Goal: Information Seeking & Learning: Learn about a topic

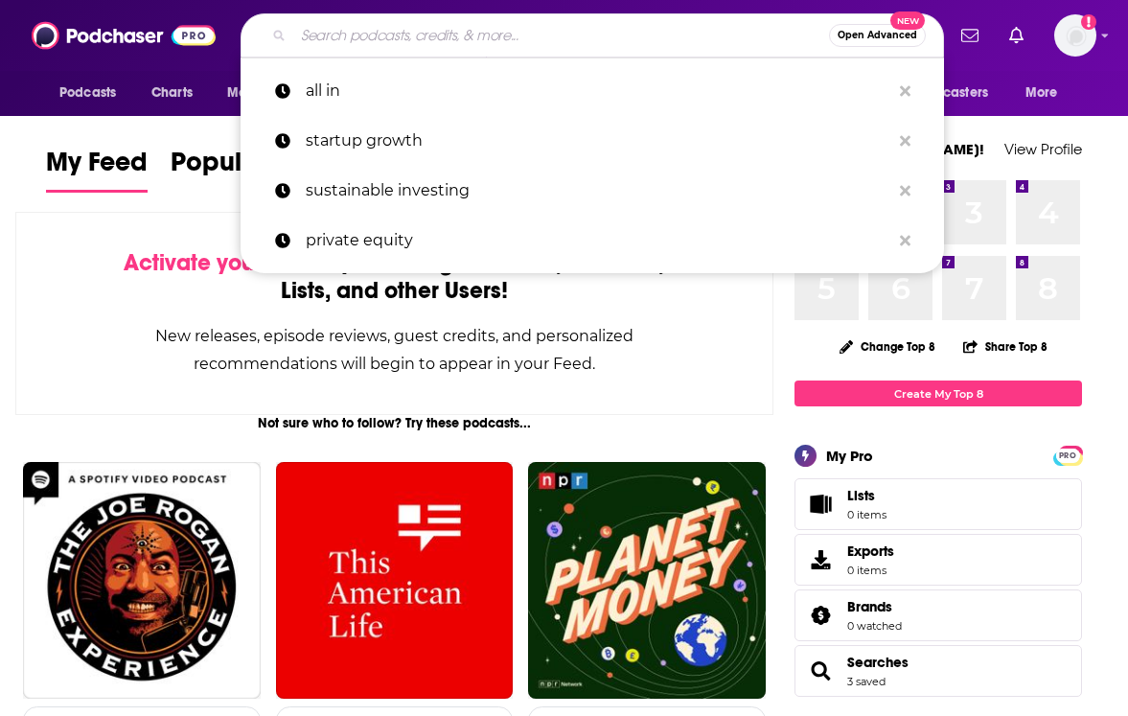
click at [385, 31] on input "Search podcasts, credits, & more..." at bounding box center [561, 35] width 536 height 31
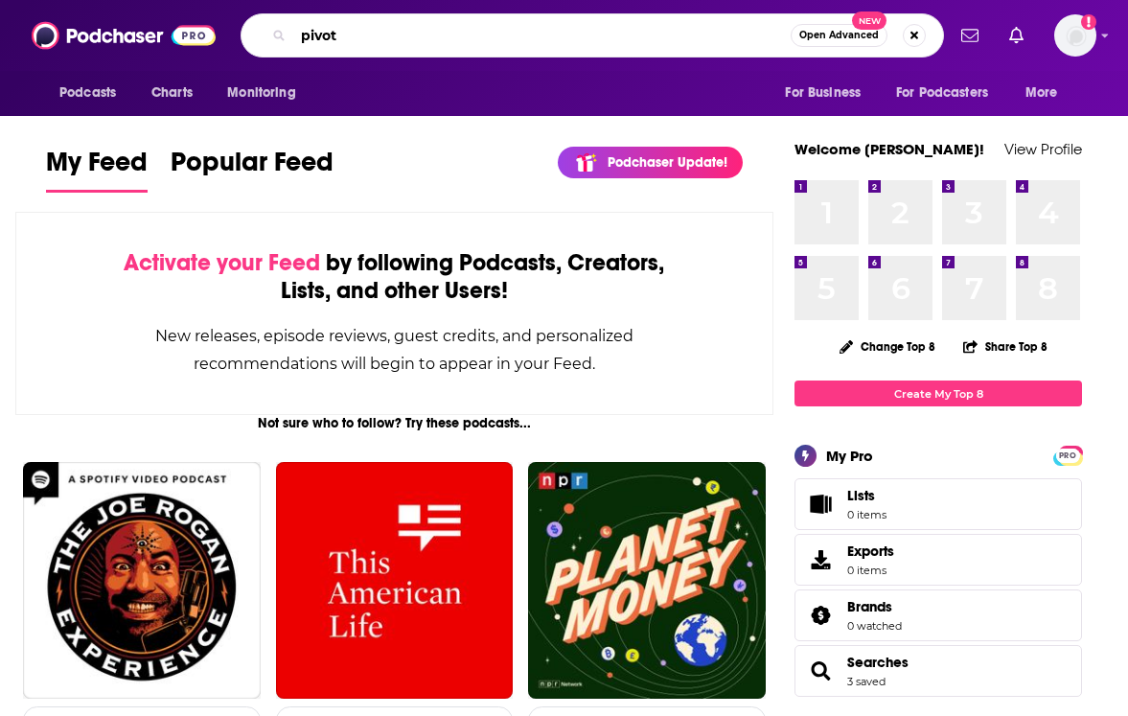
type input "pivot"
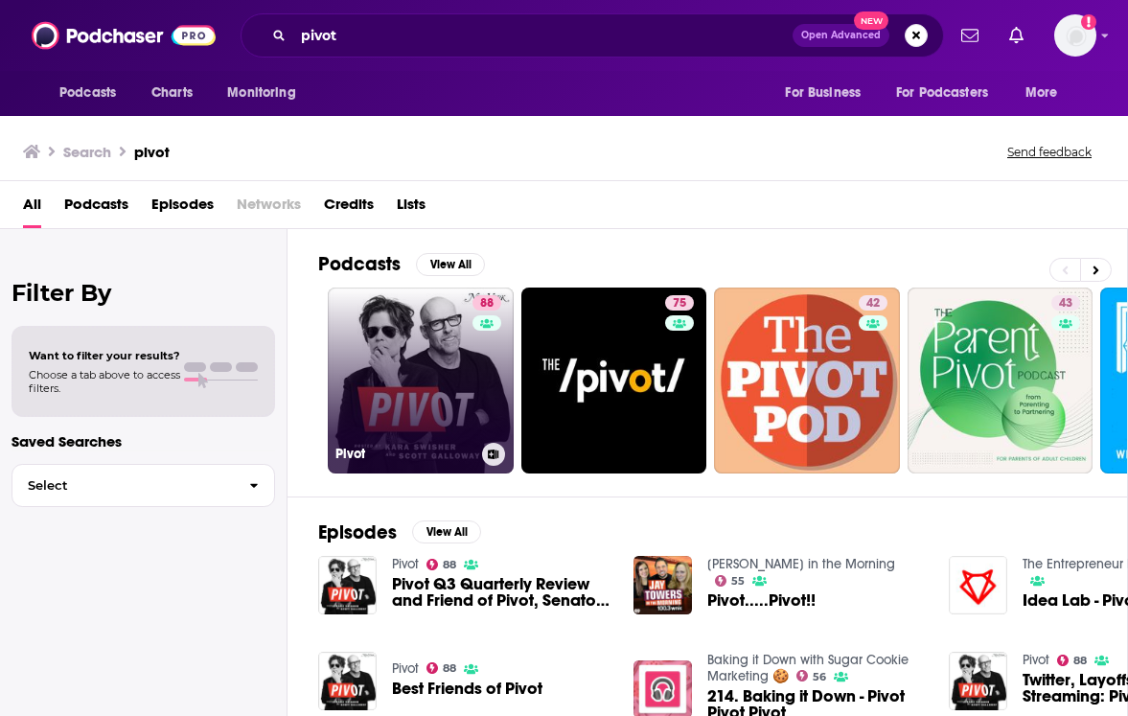
click at [414, 444] on div "Pivot" at bounding box center [421, 454] width 171 height 23
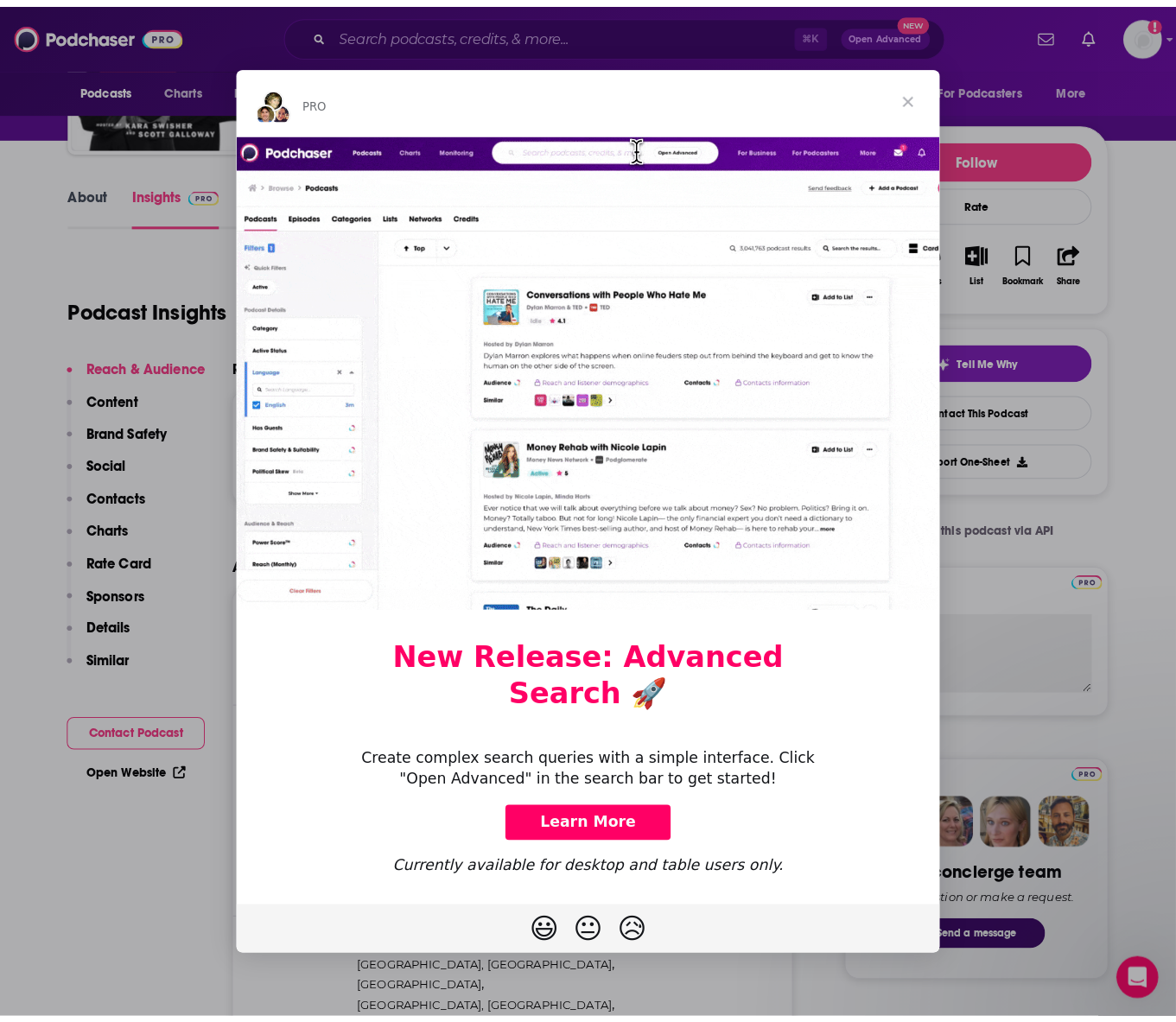
scroll to position [149, 0]
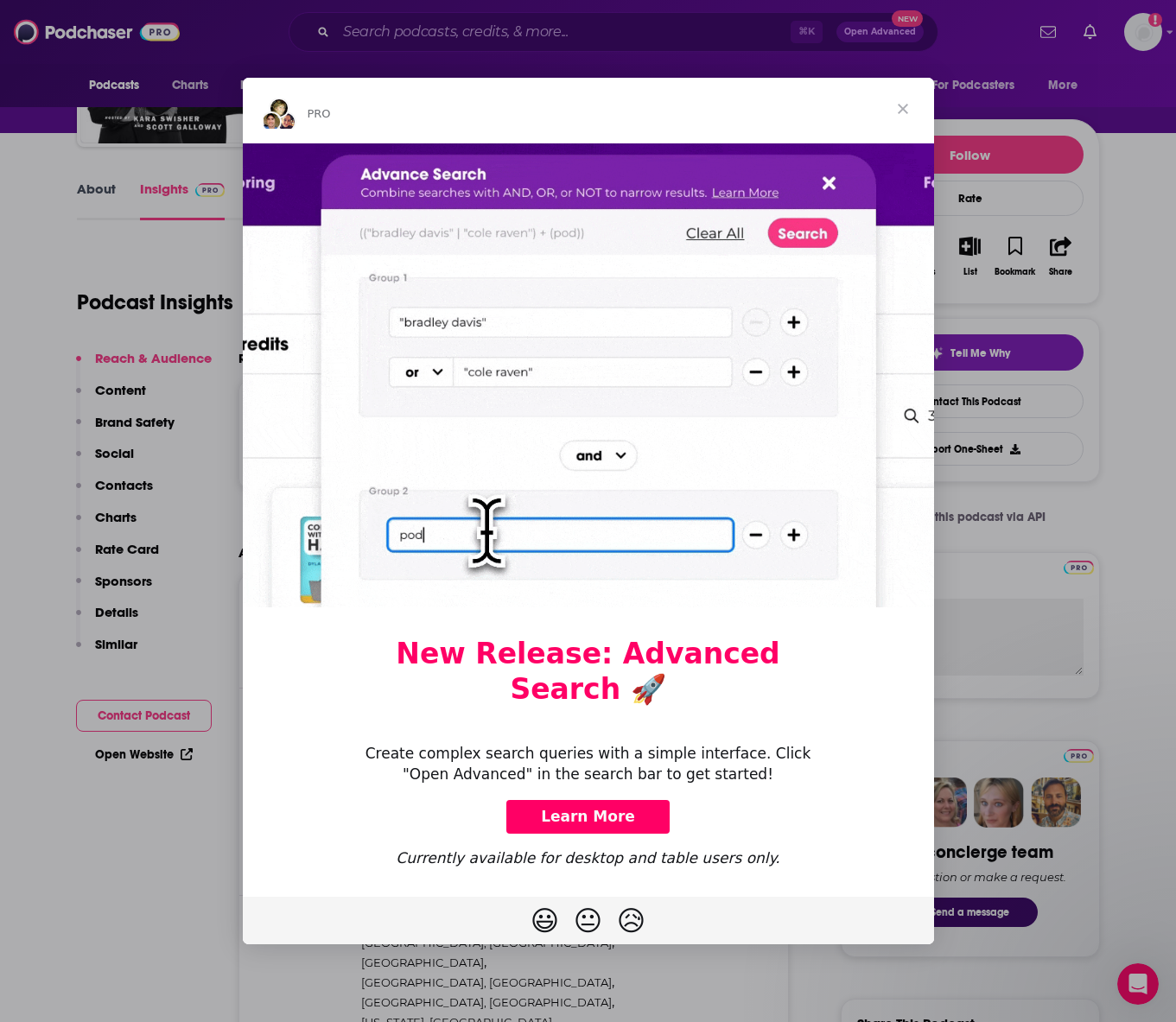
click at [892, 126] on span "Close" at bounding box center [902, 108] width 62 height 62
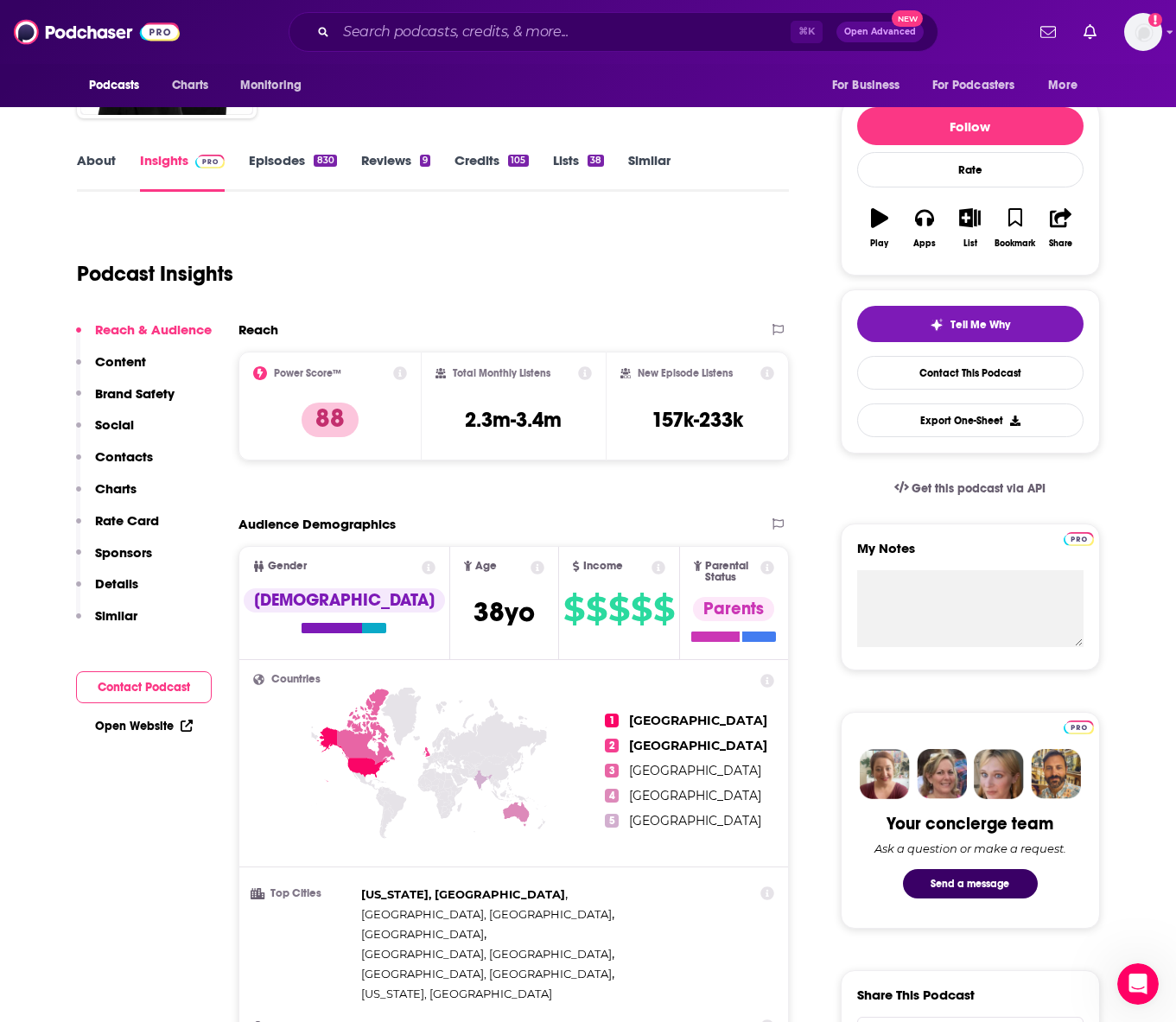
scroll to position [187, 0]
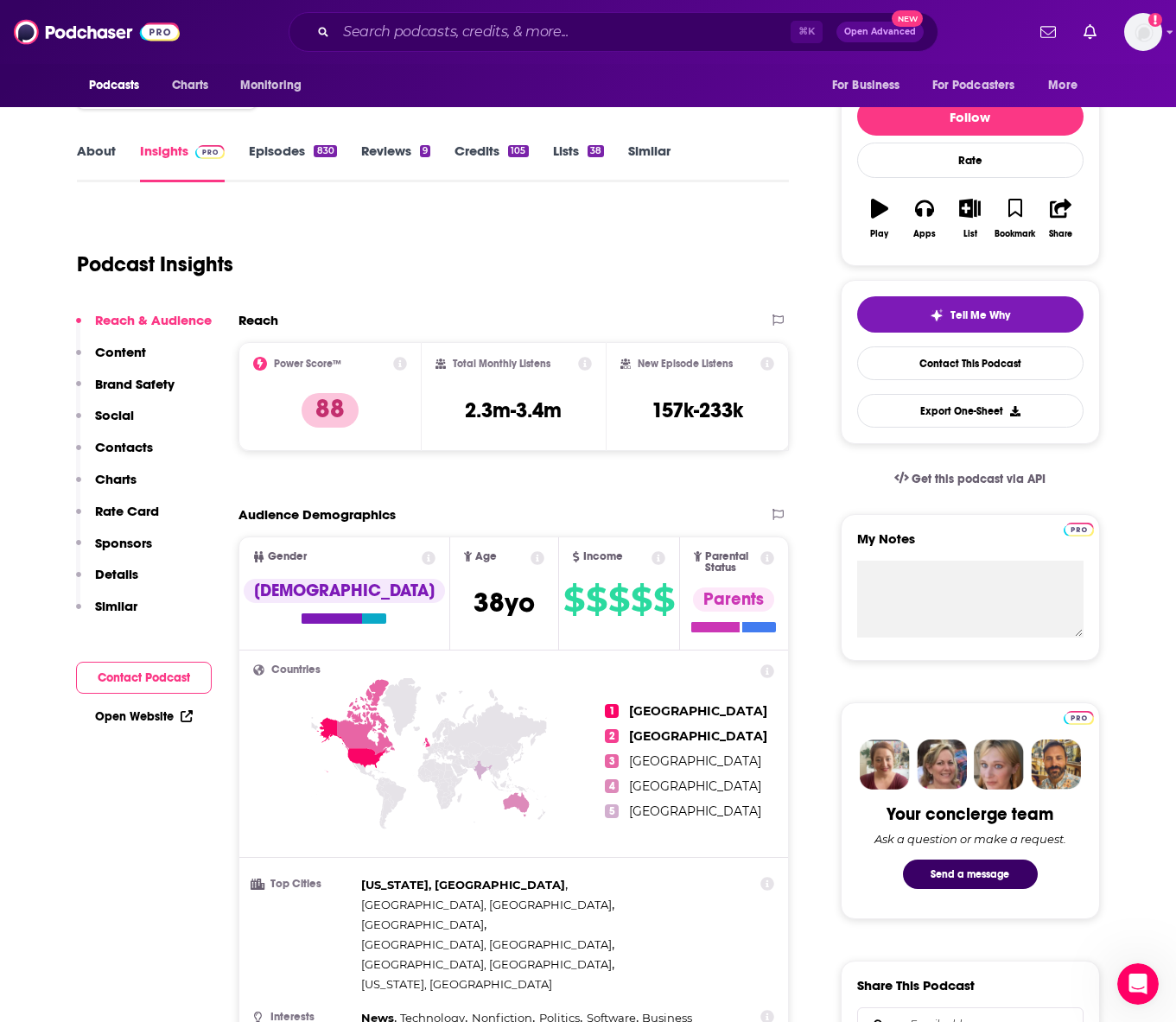
click at [134, 345] on p "Content" at bounding box center [120, 352] width 51 height 16
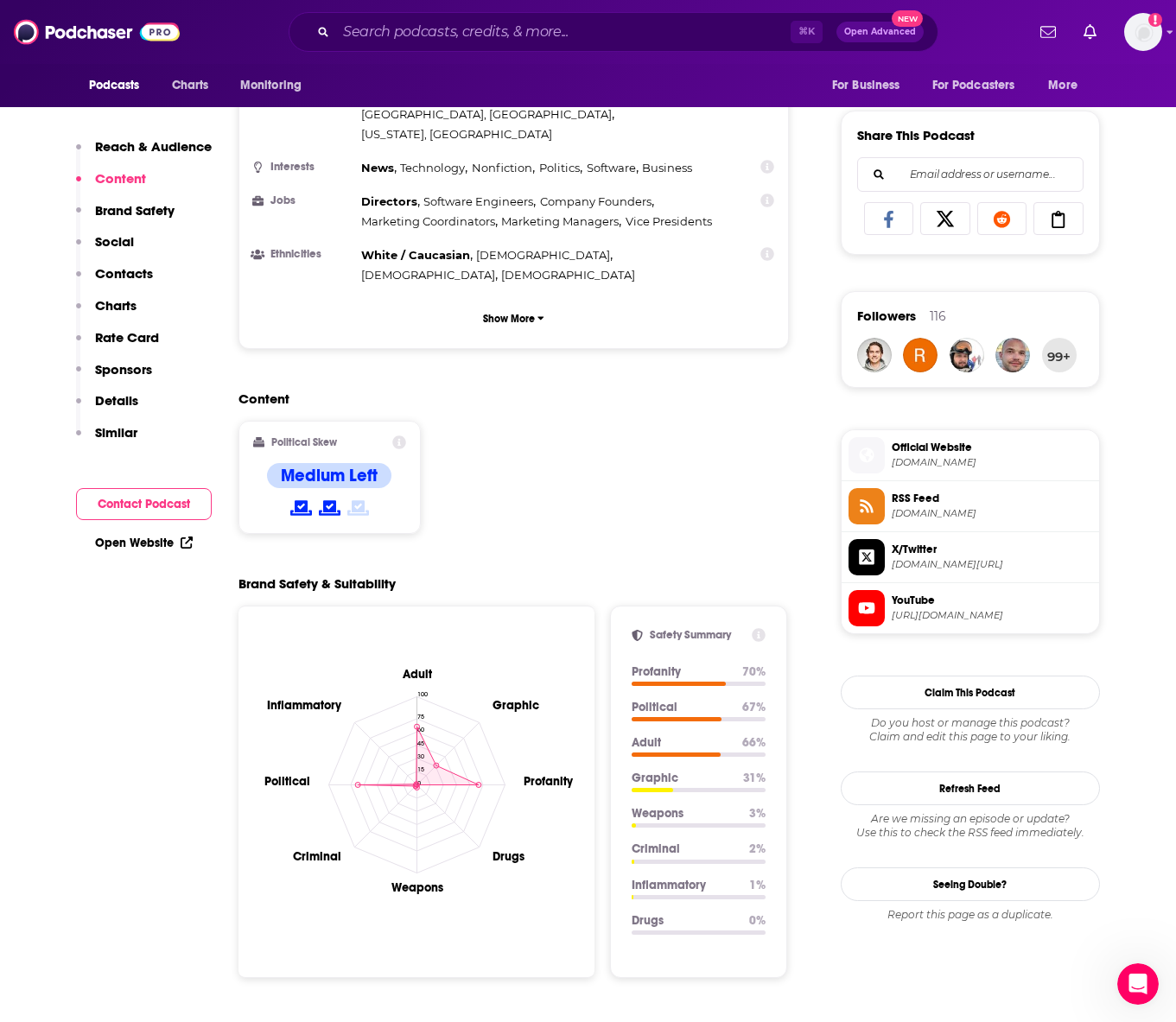
scroll to position [1079, 0]
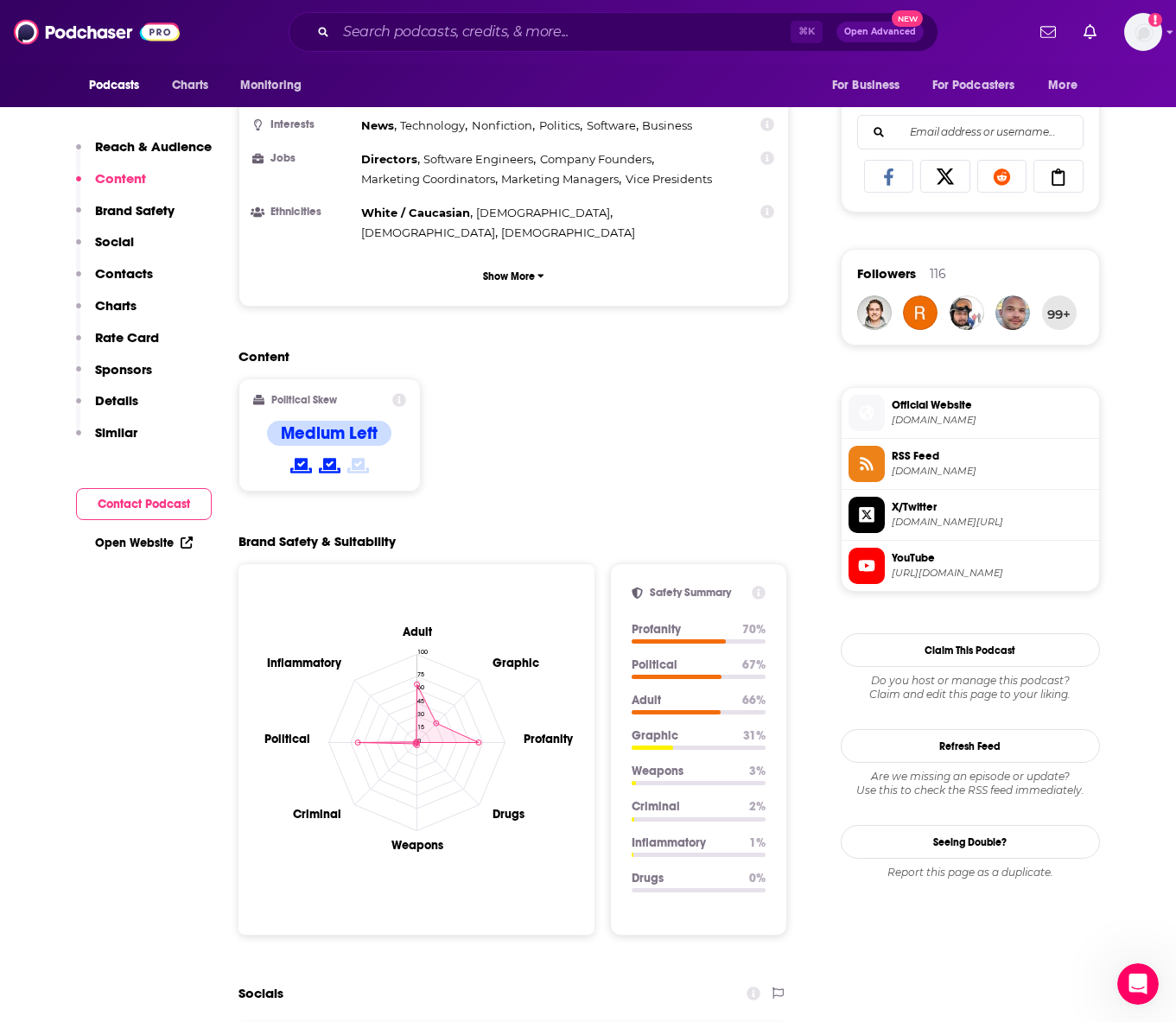
click at [121, 205] on p "Brand Safety" at bounding box center [134, 210] width 79 height 16
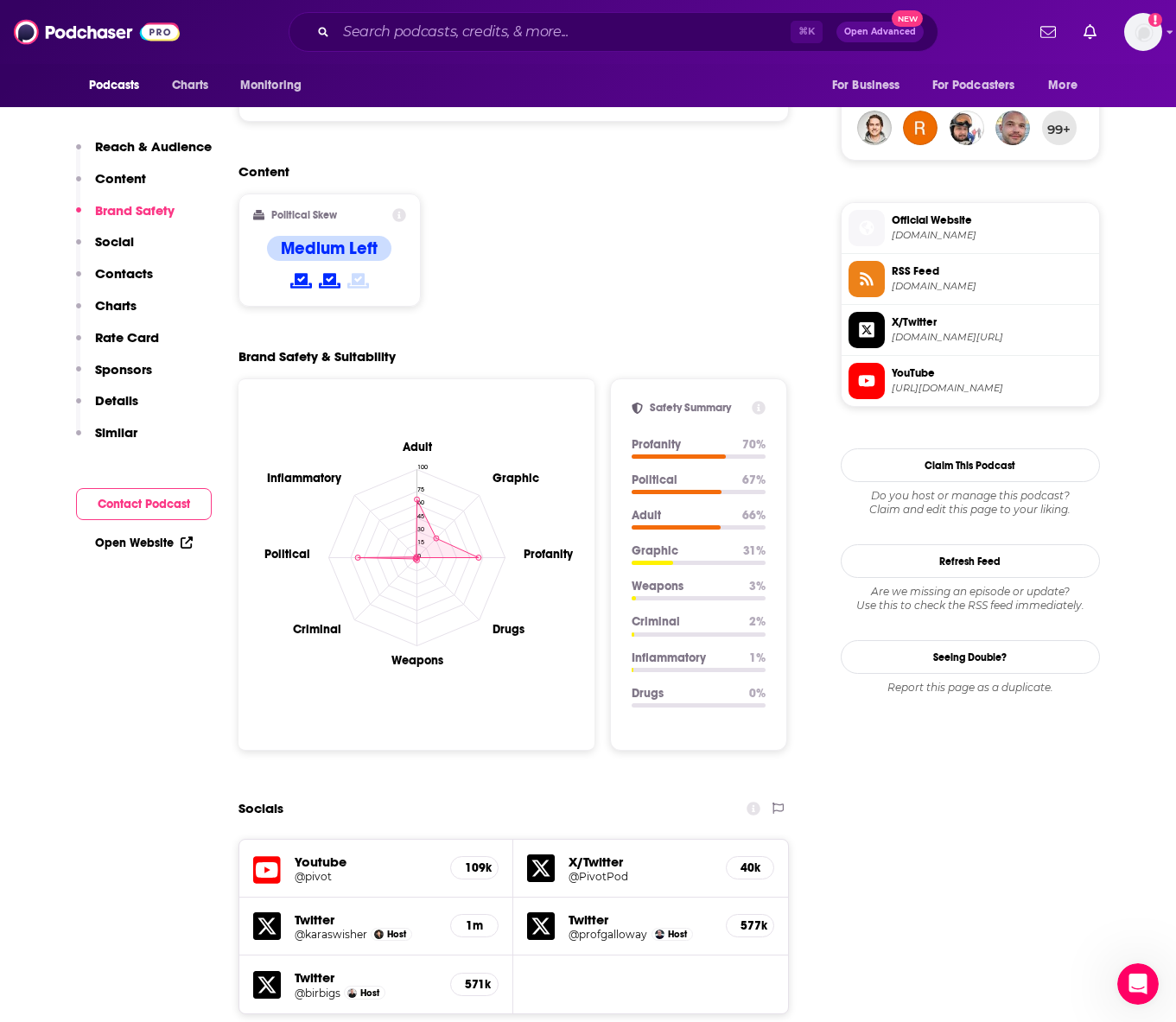
click at [119, 241] on p "Social" at bounding box center [114, 242] width 39 height 16
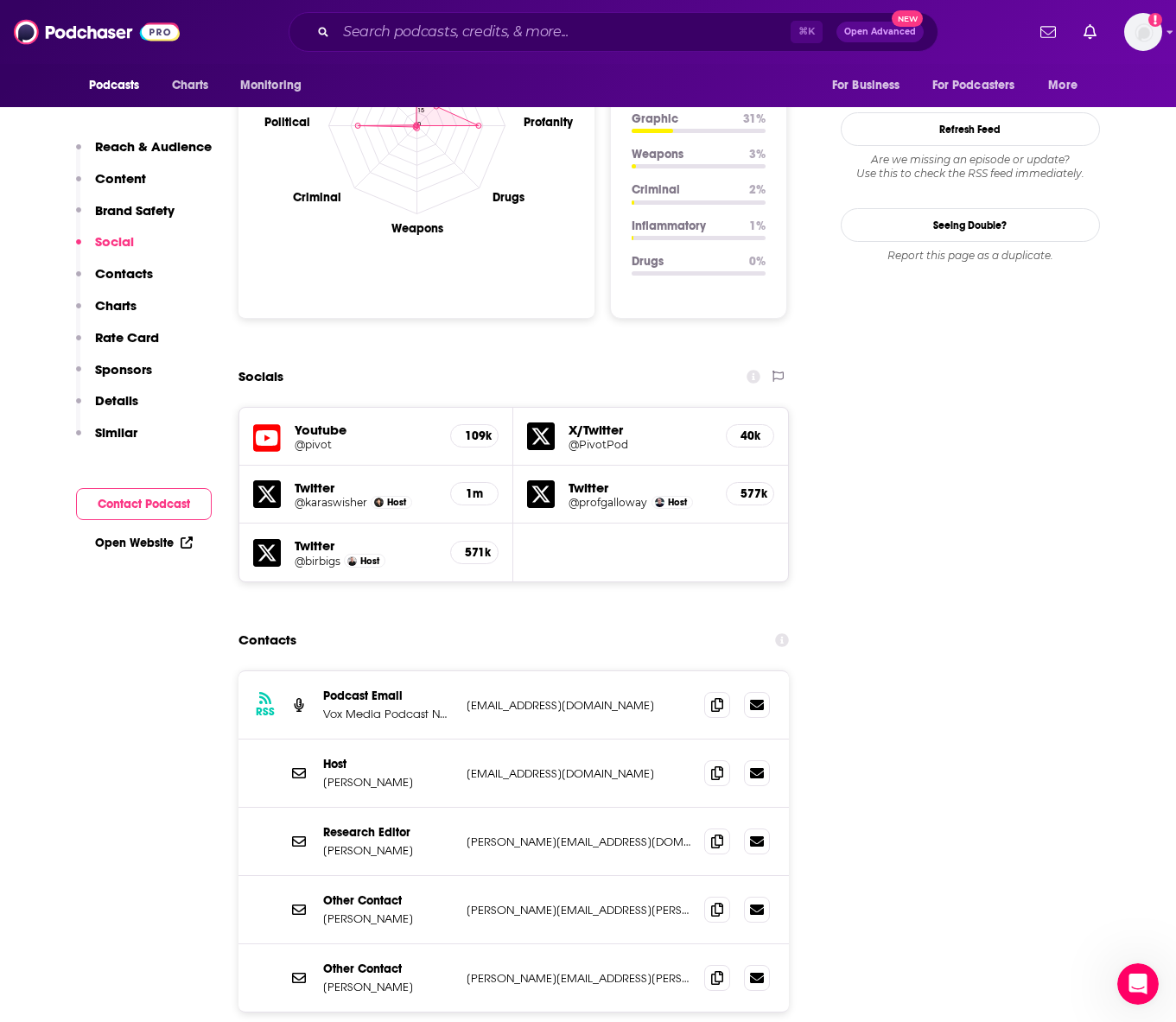
scroll to position [1708, 0]
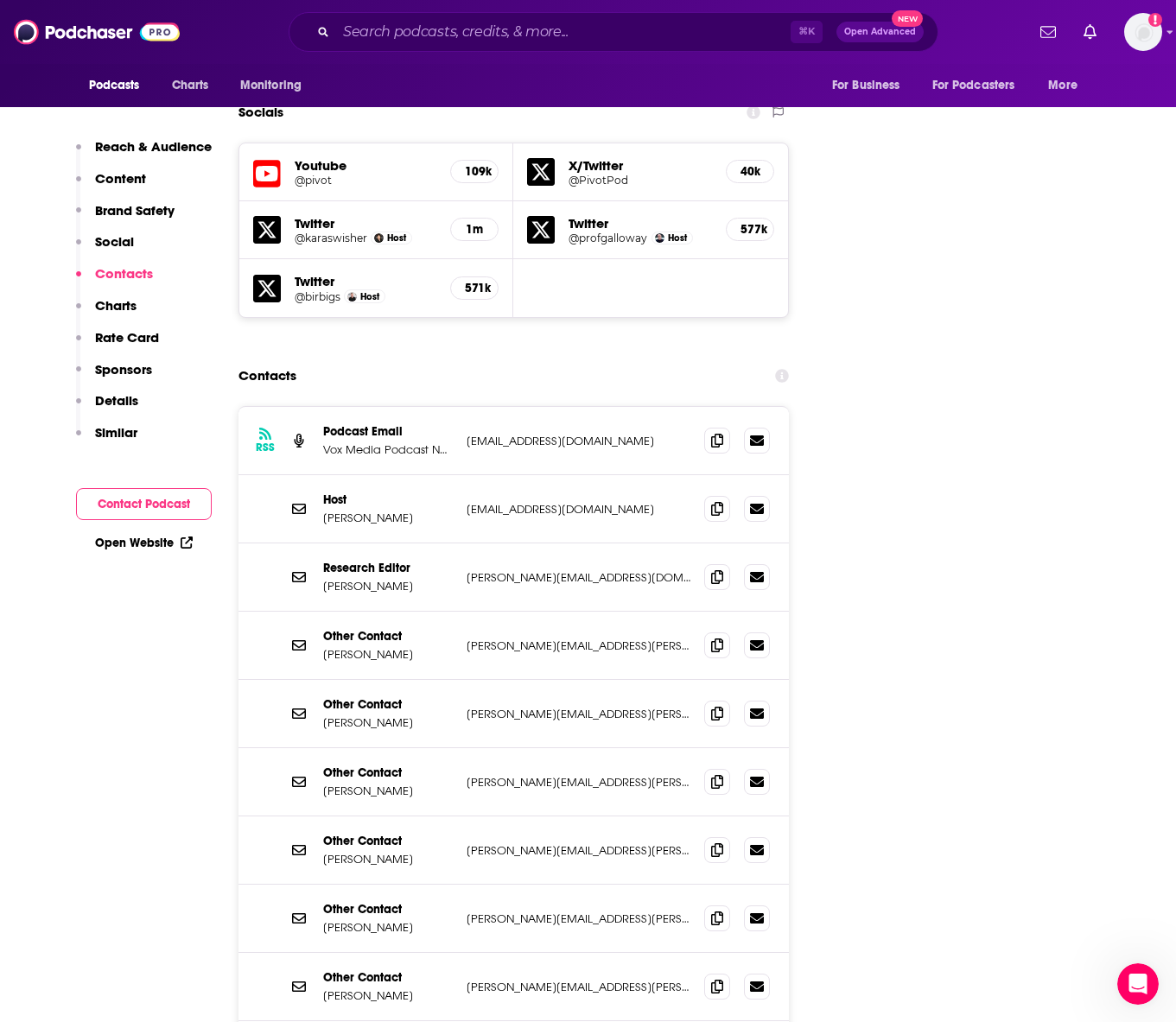
scroll to position [1948, 0]
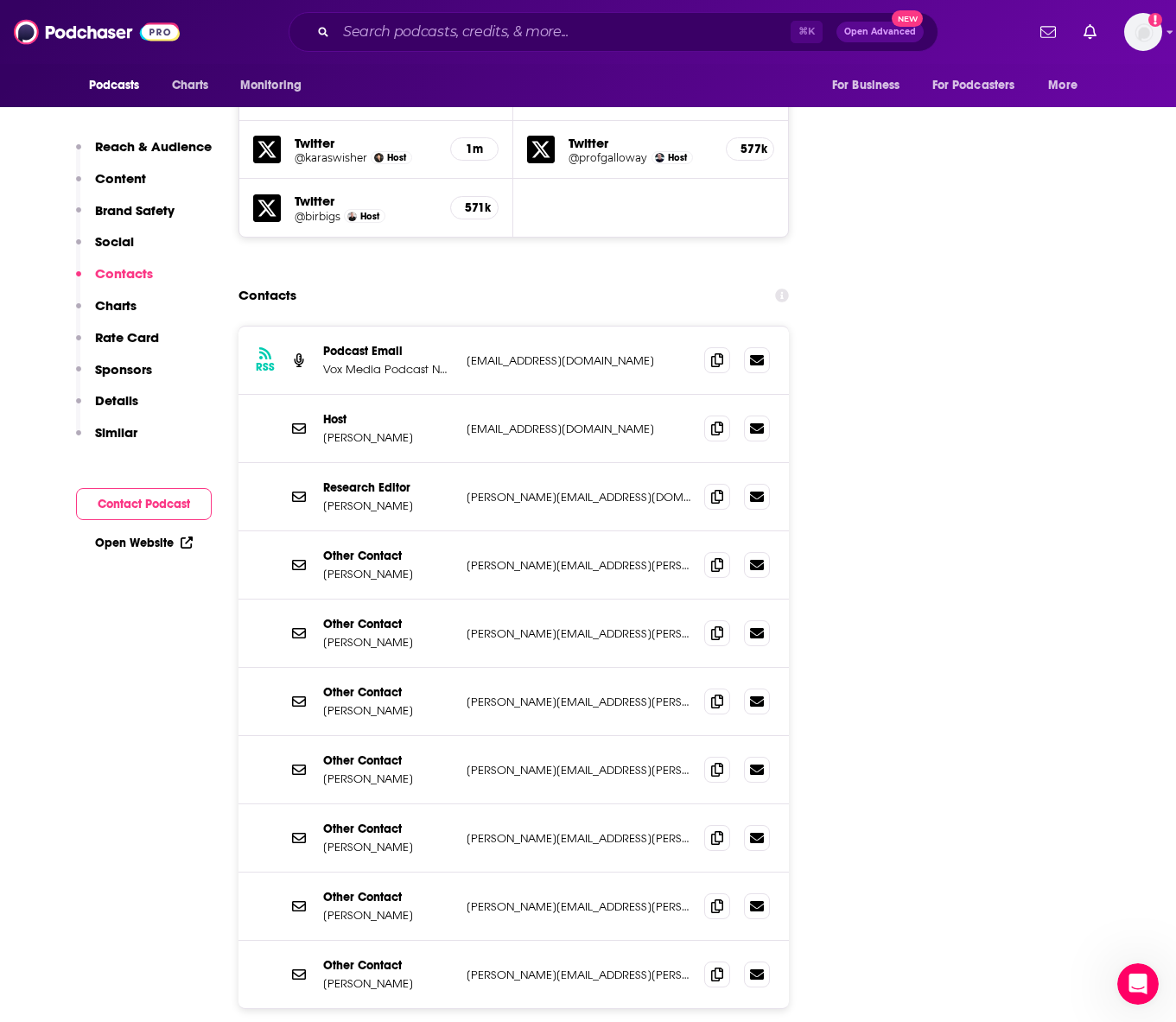
click at [163, 504] on button "Contact Podcast" at bounding box center [143, 504] width 136 height 32
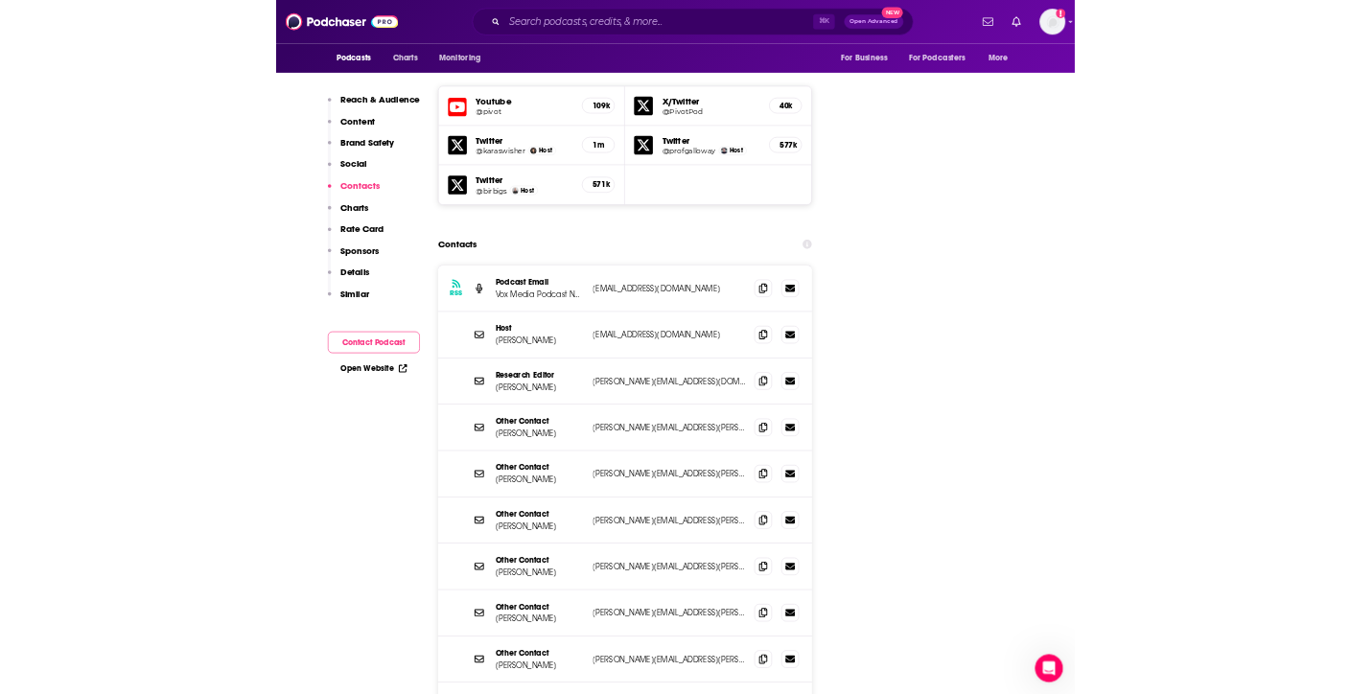
scroll to position [2188, 0]
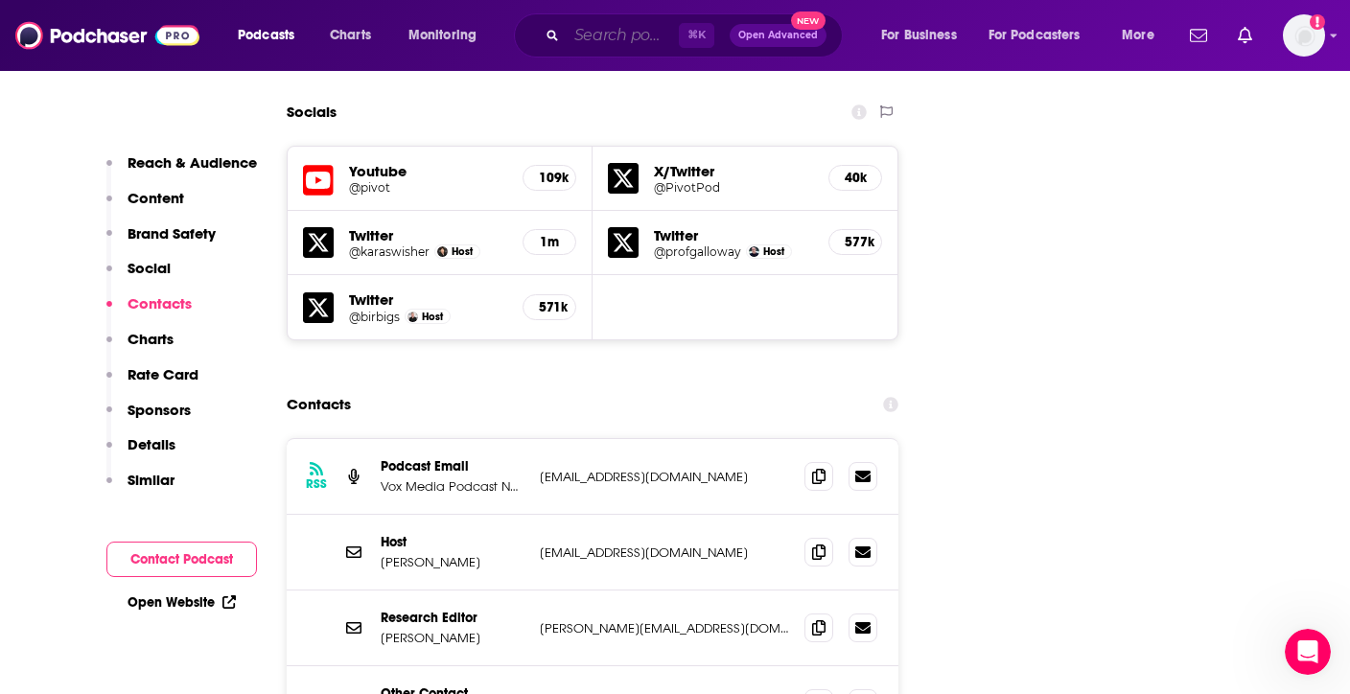
click at [617, 21] on input "Search podcasts, credits, & more..." at bounding box center [623, 35] width 112 height 31
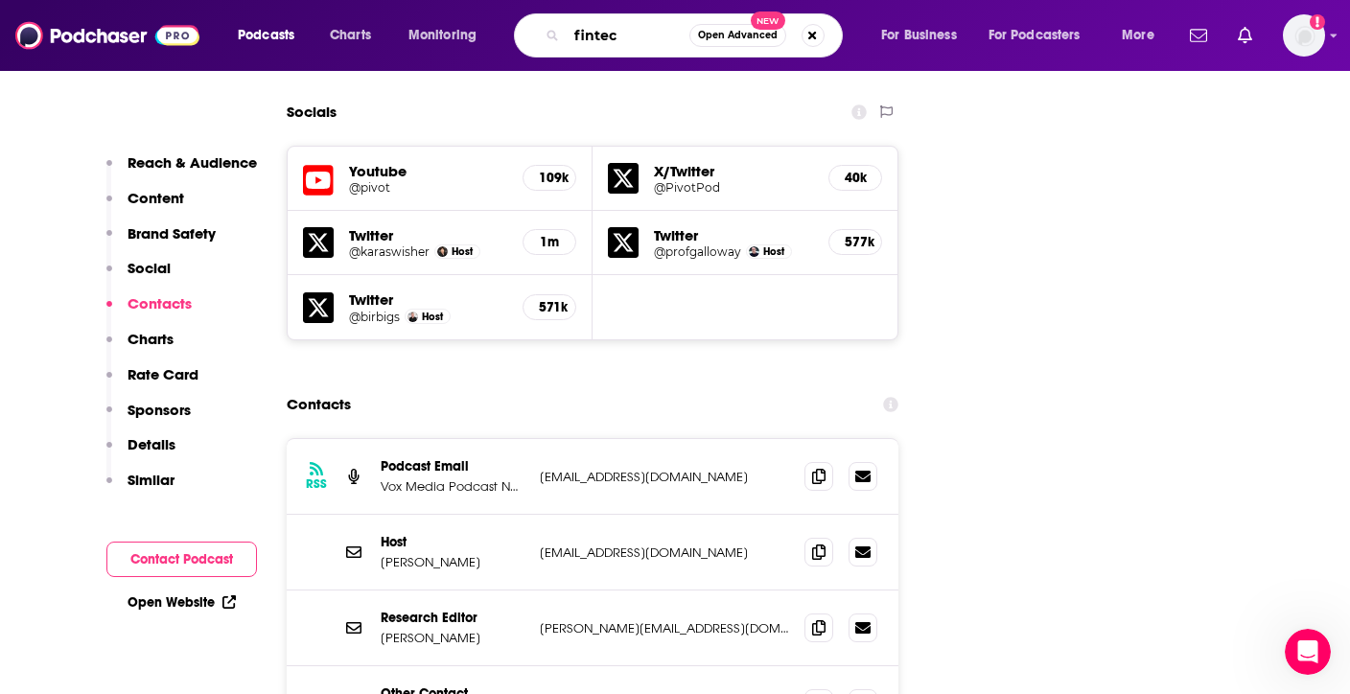
type input "fintech"
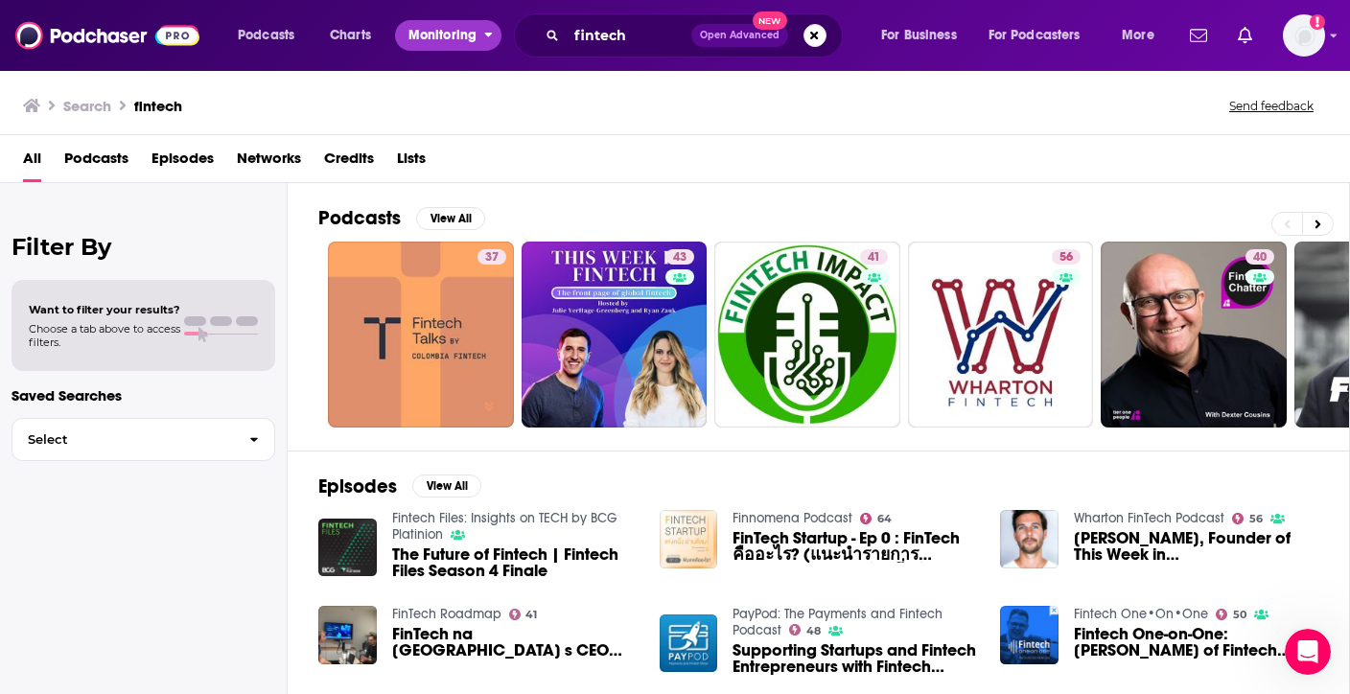
click at [462, 48] on span "Monitoring" at bounding box center [442, 35] width 68 height 27
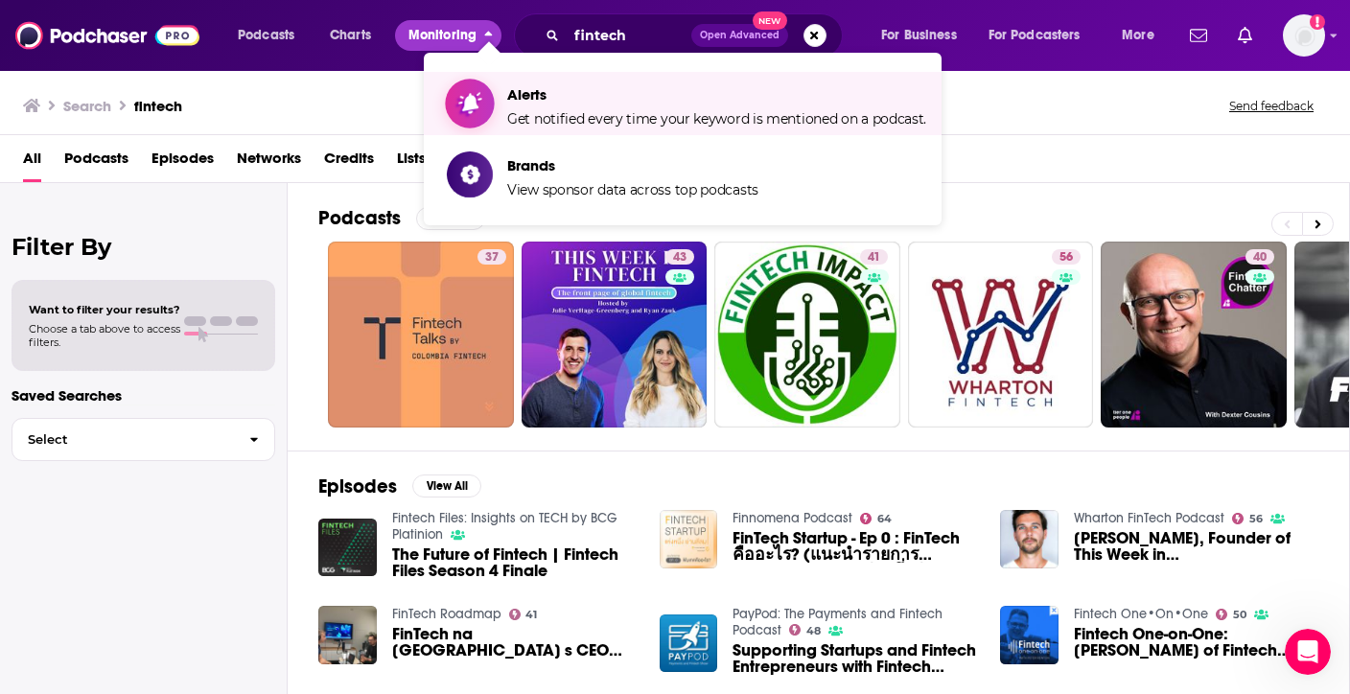
click at [533, 95] on span "Alerts" at bounding box center [716, 94] width 419 height 18
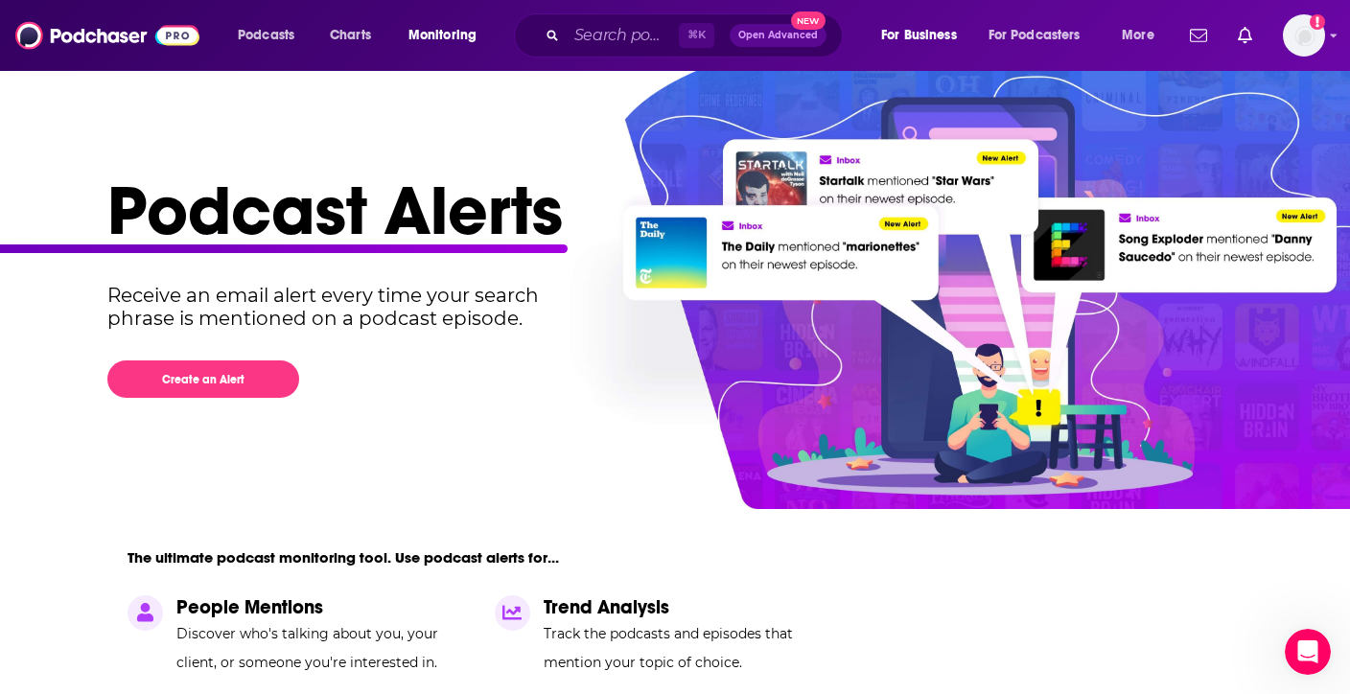
click at [428, 43] on span "Monitoring" at bounding box center [442, 35] width 68 height 27
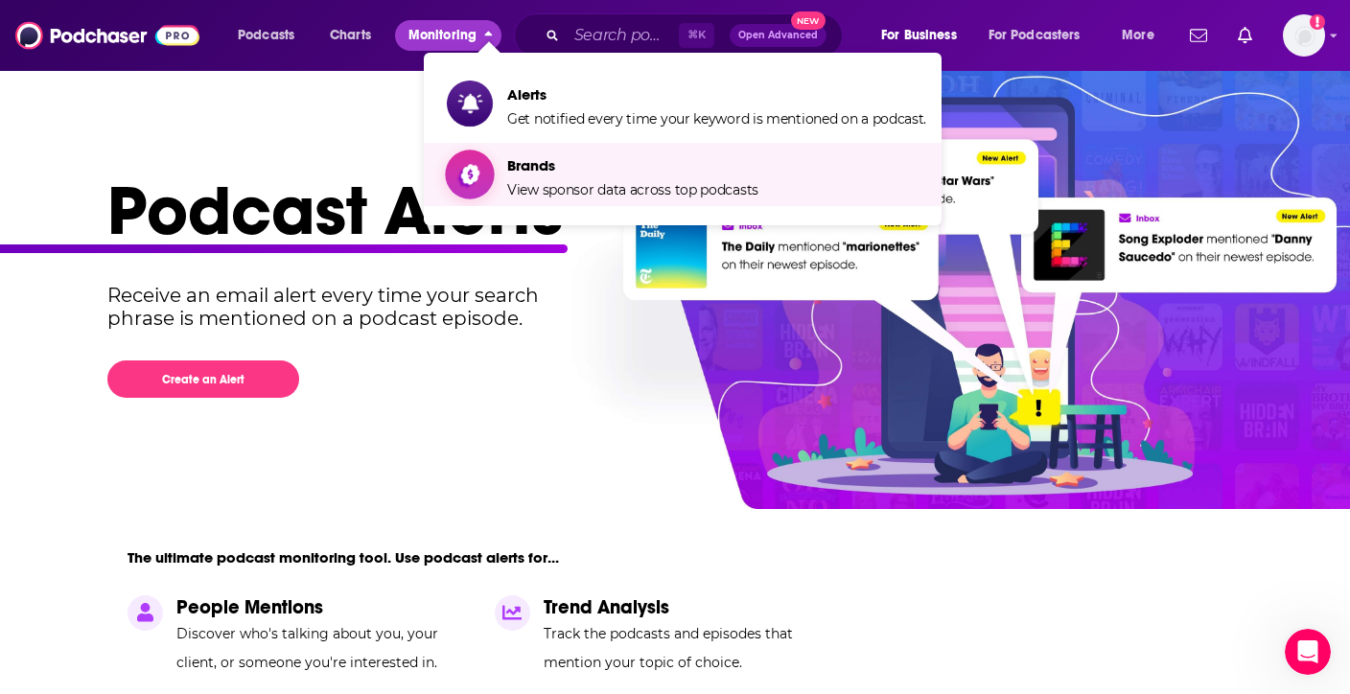
click at [476, 169] on icon "Show item sub-menu" at bounding box center [469, 175] width 19 height 24
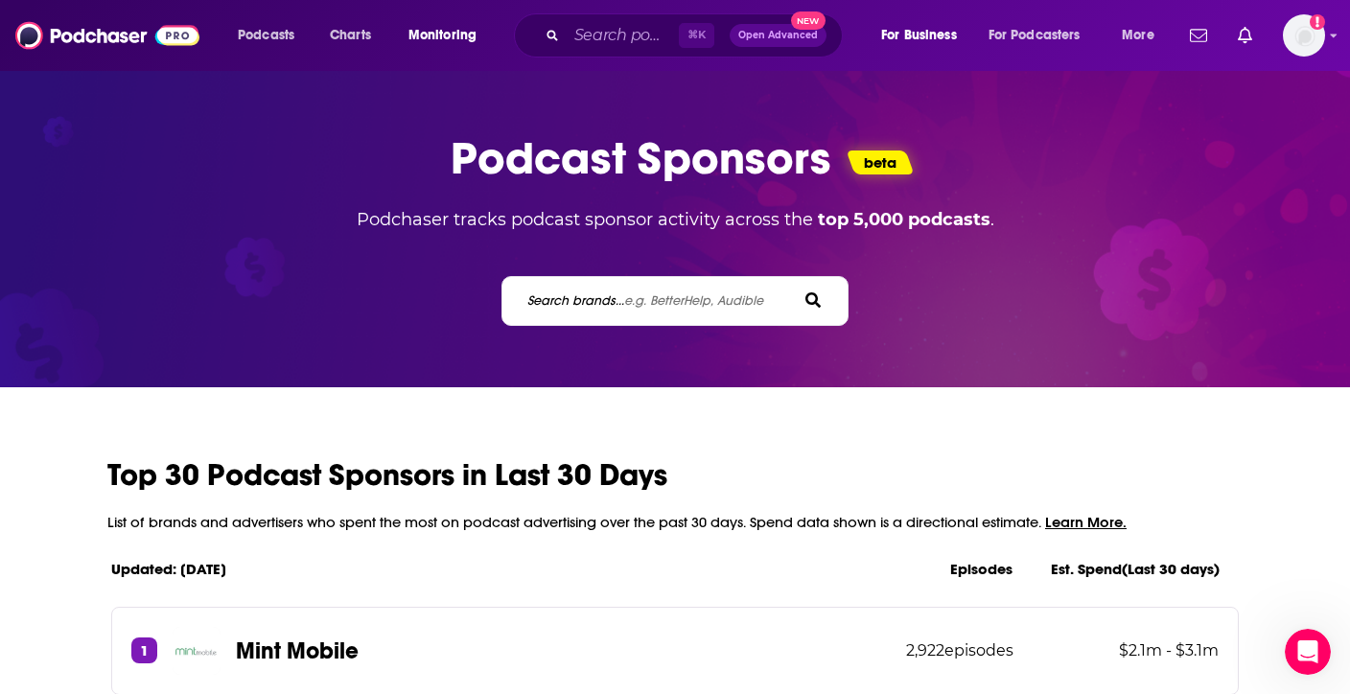
click at [630, 305] on span "e.g. BetterHelp, Audible" at bounding box center [693, 300] width 139 height 16
click at [630, 305] on input "Search brands... e.g. BetterHelp, Audible" at bounding box center [611, 300] width 173 height 20
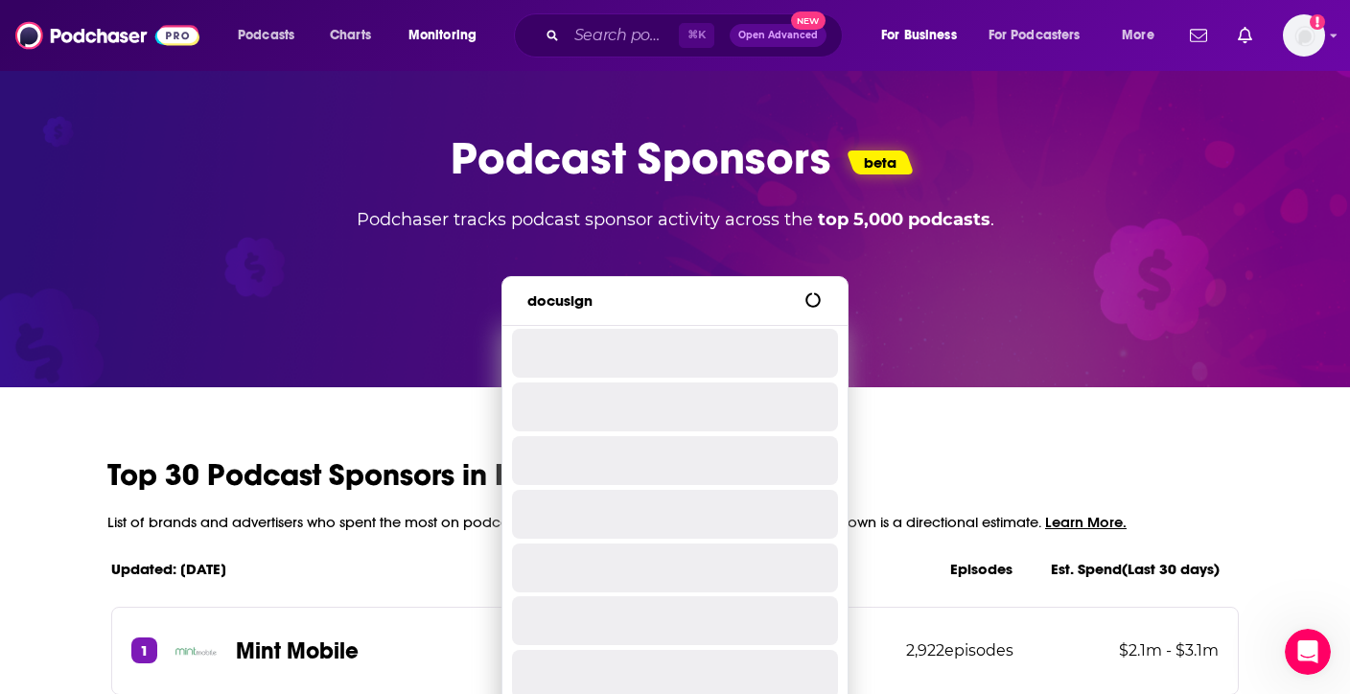
type input "docusign"
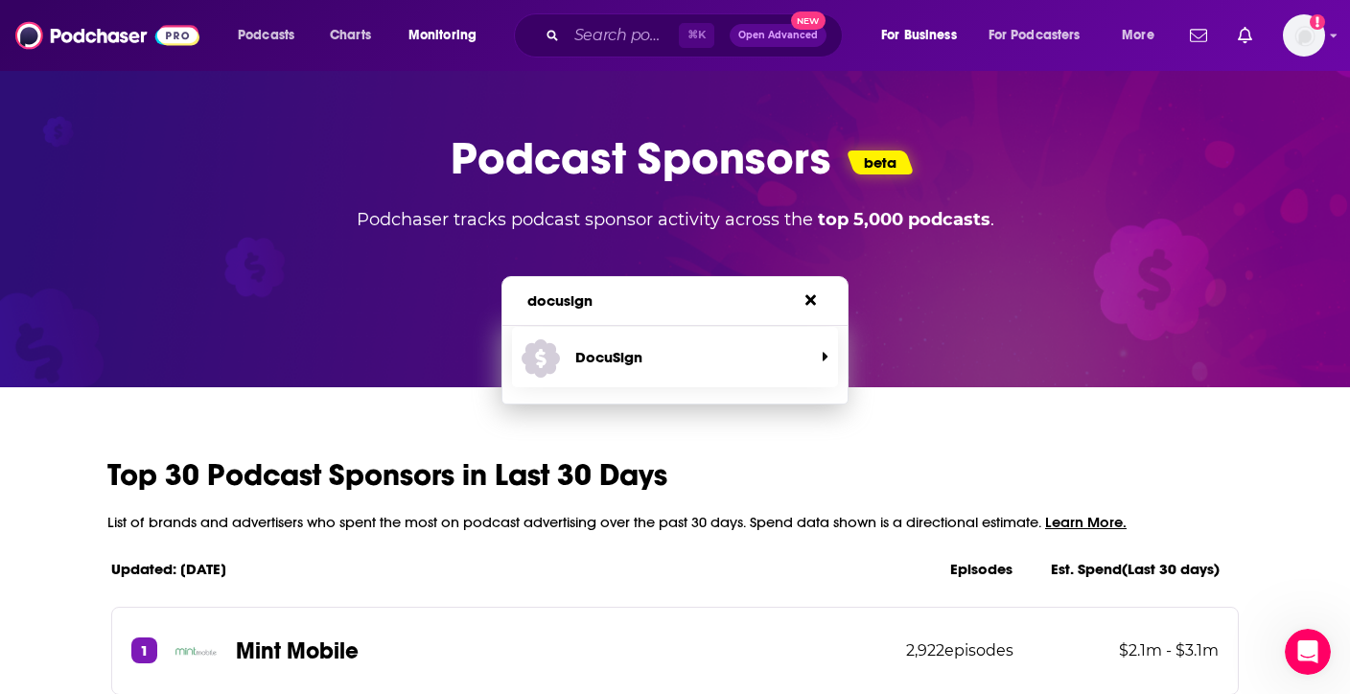
click at [624, 341] on span "DocuSign" at bounding box center [668, 357] width 292 height 51
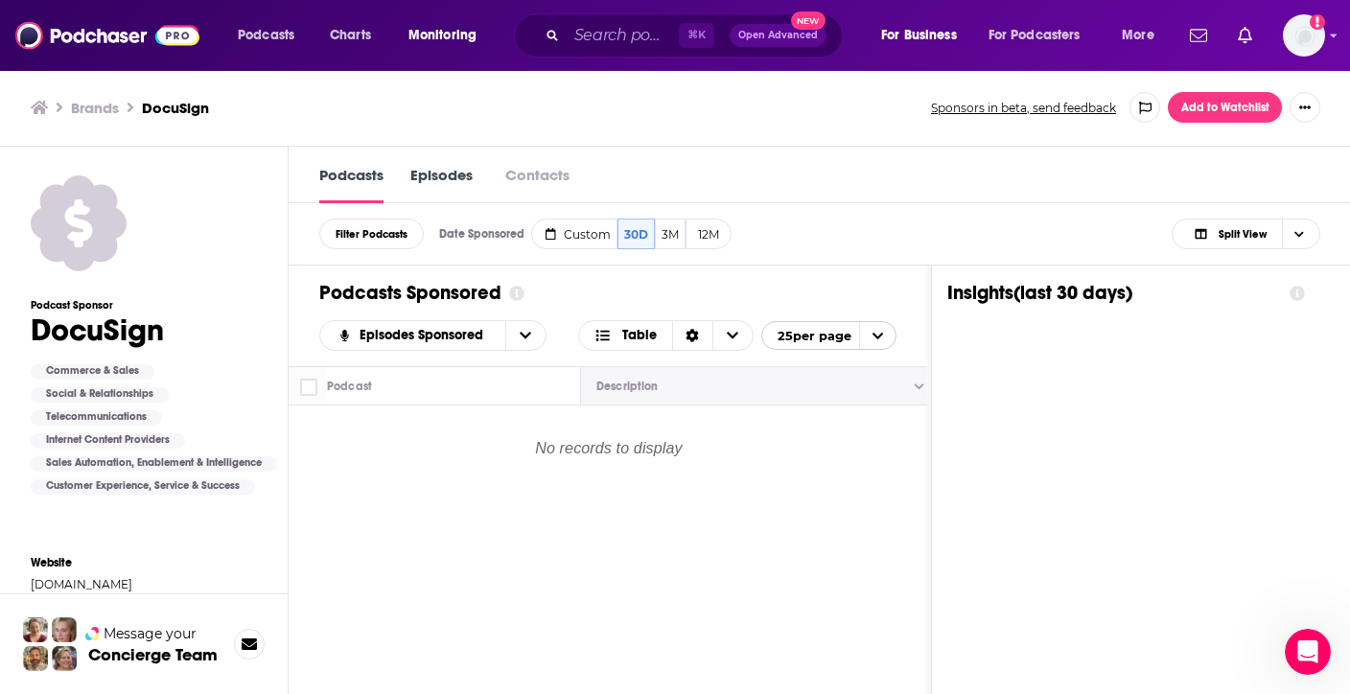
scroll to position [1, 0]
click at [594, 34] on input "Search podcasts, credits, & more..." at bounding box center [623, 35] width 112 height 31
click at [272, 34] on span "Podcasts" at bounding box center [266, 35] width 57 height 27
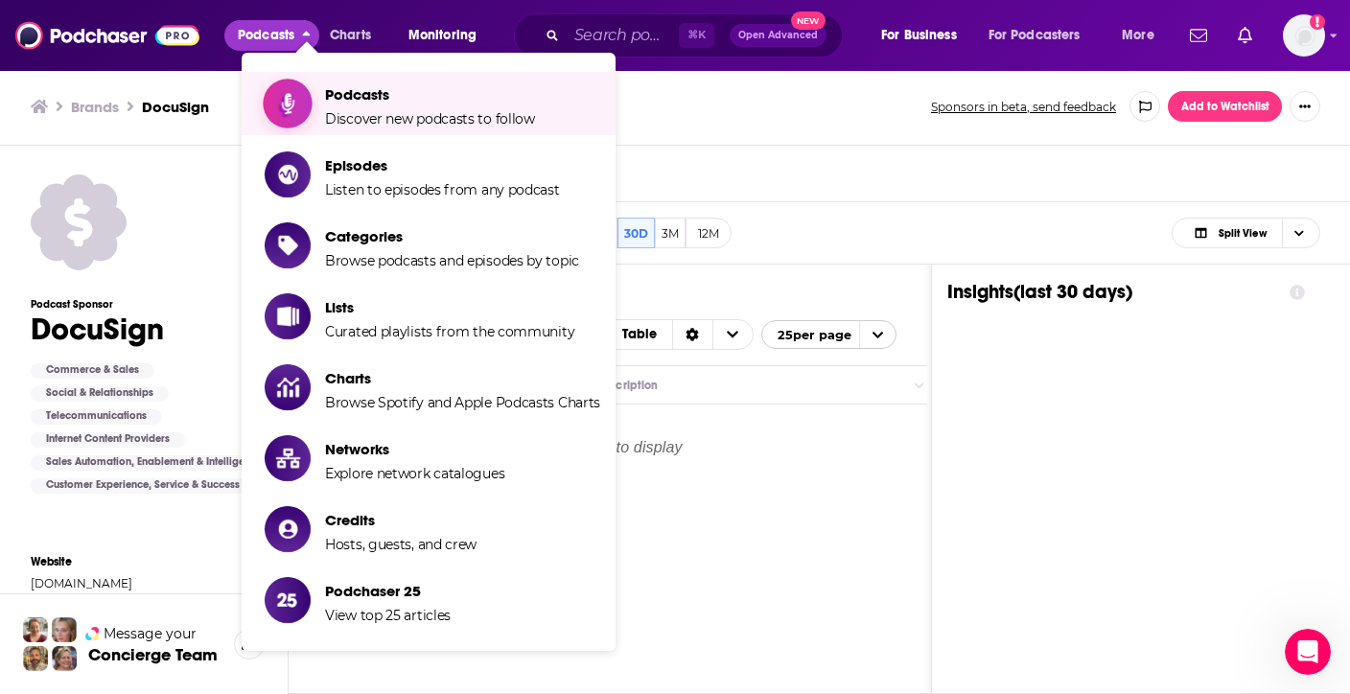
click at [329, 94] on span "Podcasts" at bounding box center [430, 94] width 210 height 18
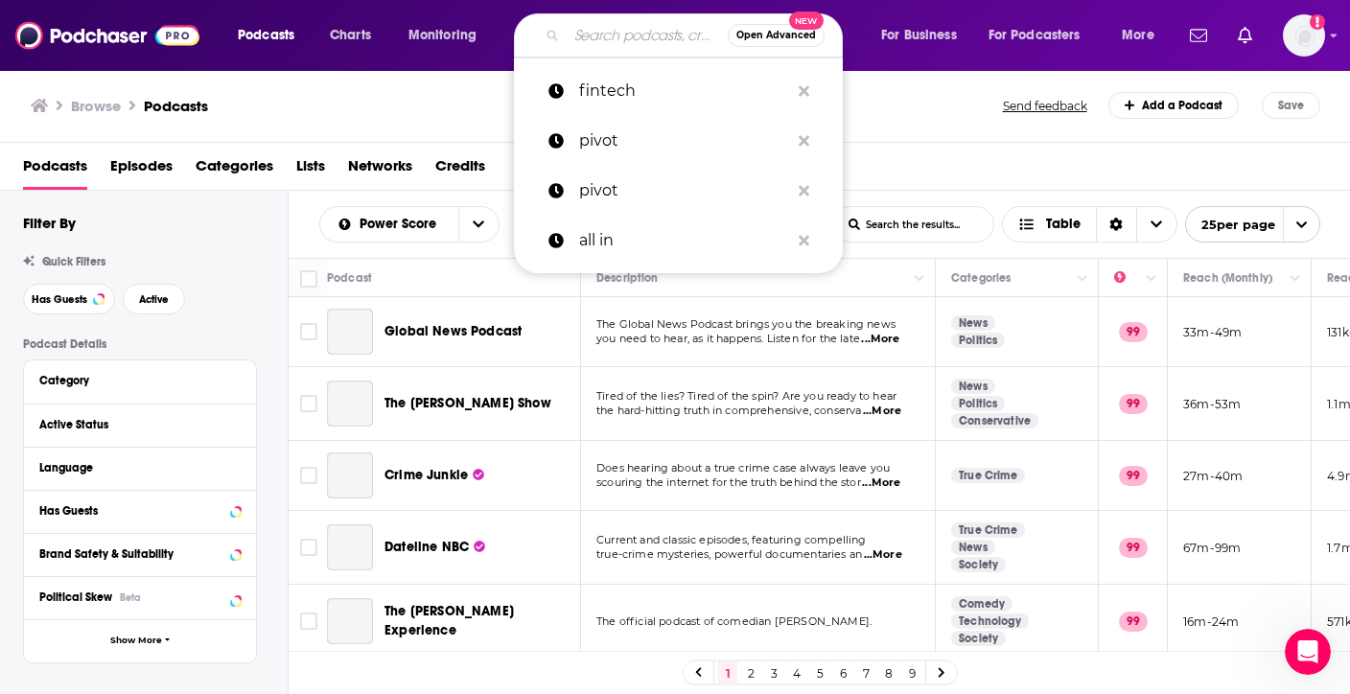
click at [620, 32] on input "Search podcasts, credits, & more..." at bounding box center [647, 35] width 161 height 31
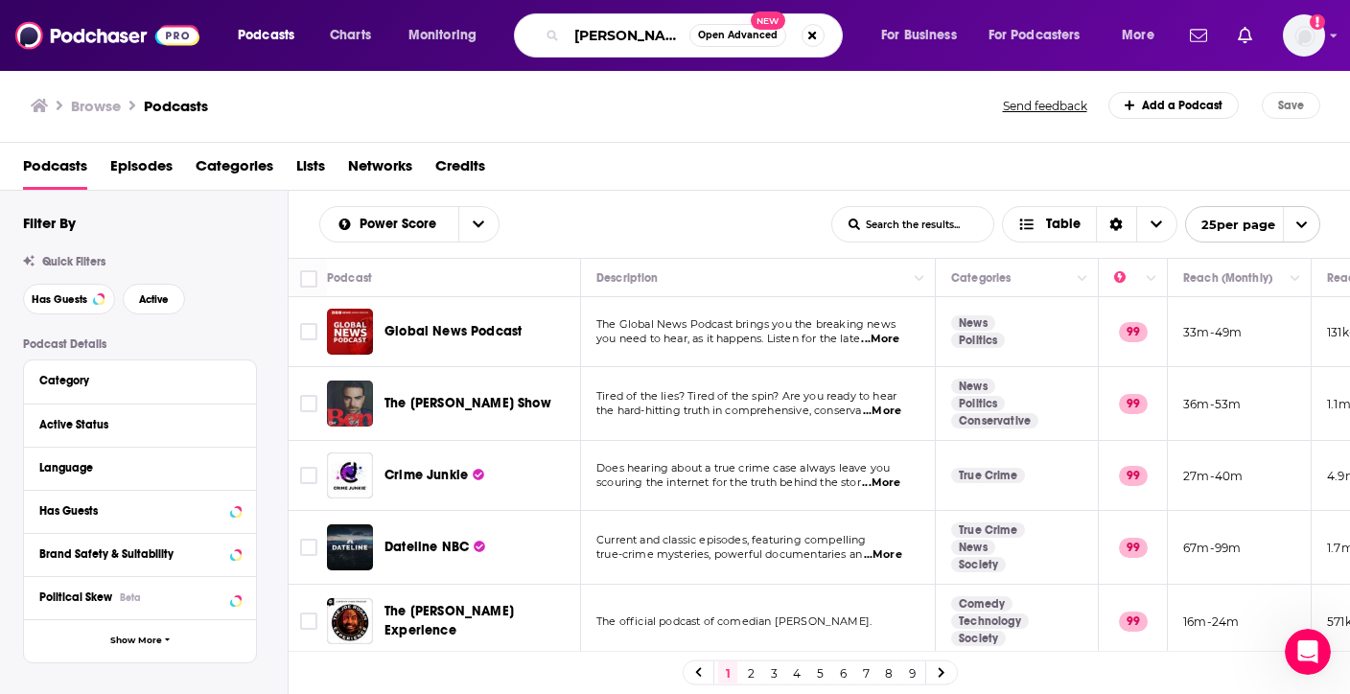
type input "[PERSON_NAME]"
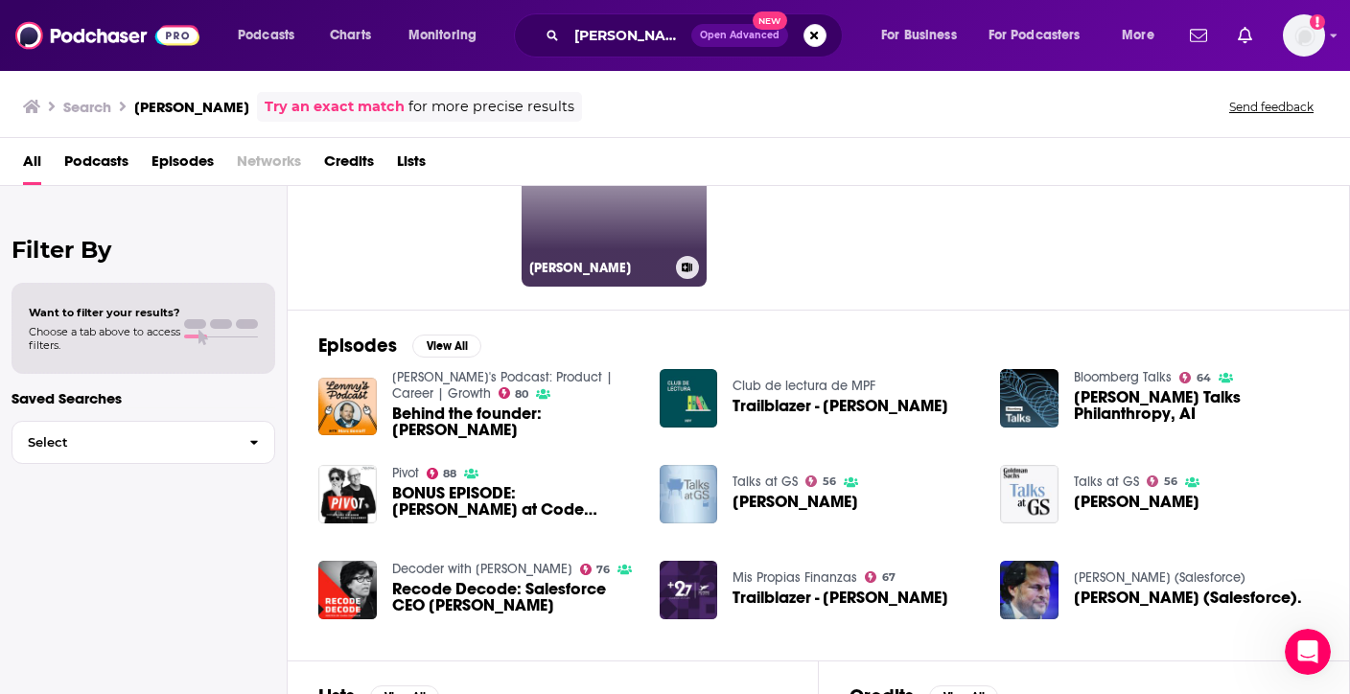
scroll to position [146, 0]
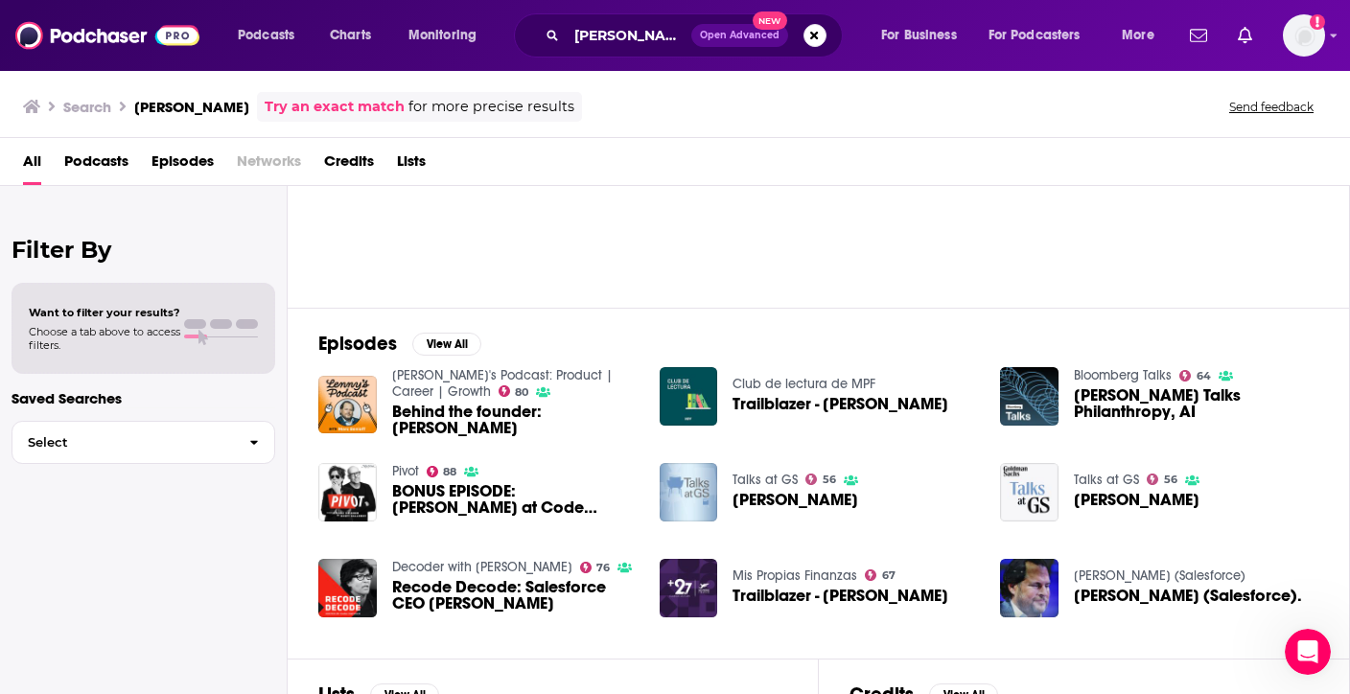
click at [190, 160] on span "Episodes" at bounding box center [182, 165] width 62 height 39
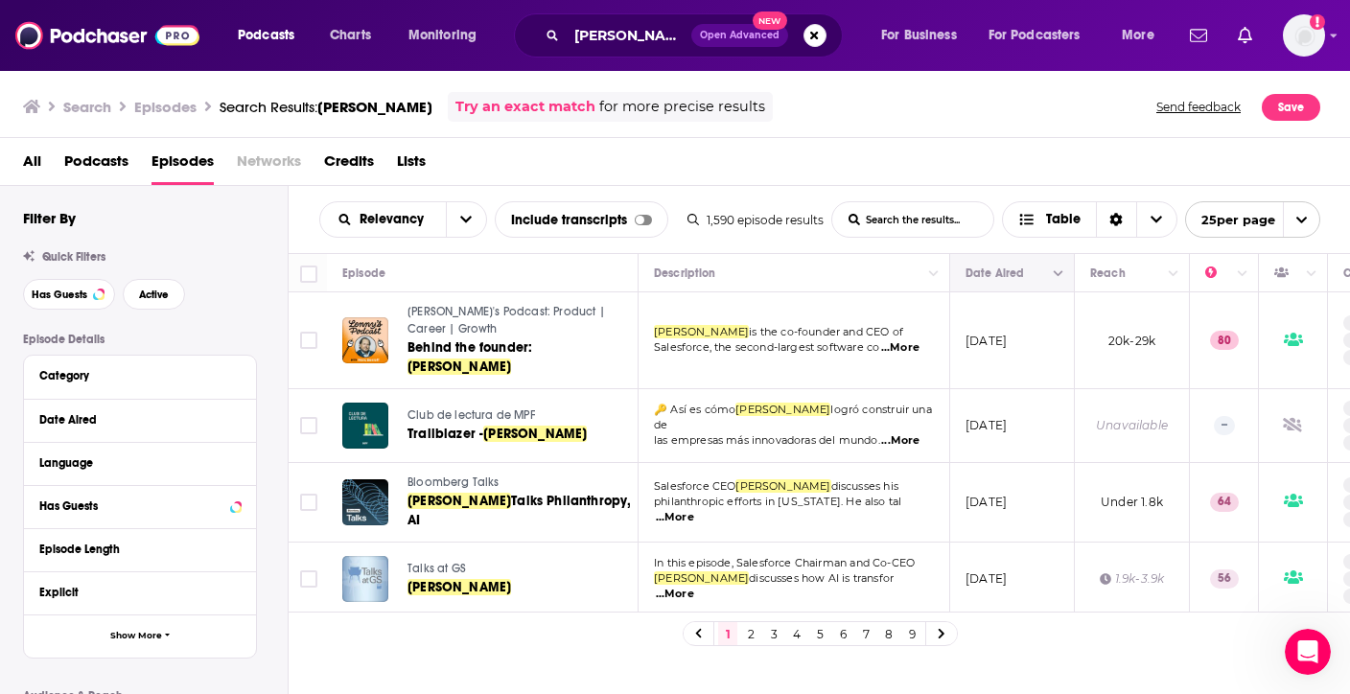
click at [1046, 278] on button "Move" at bounding box center [1009, 273] width 93 height 23
click at [1048, 278] on button "Column Actions" at bounding box center [1058, 274] width 23 height 23
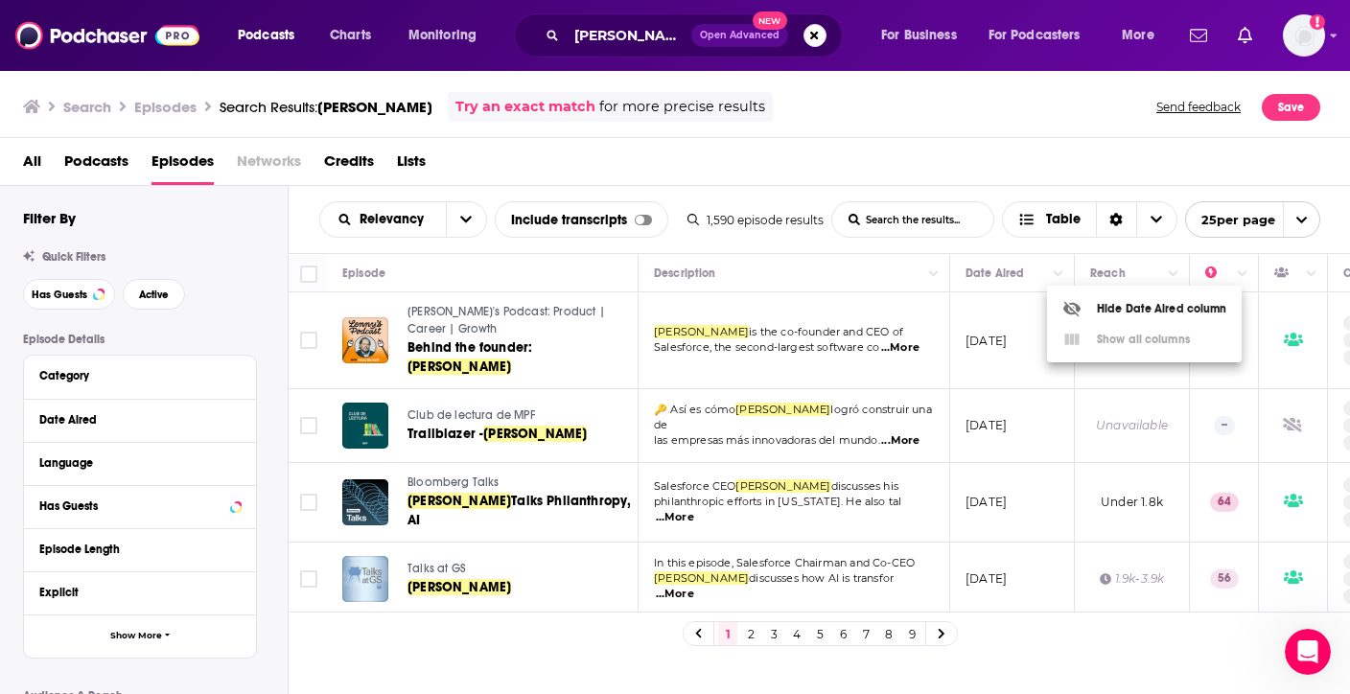
click at [1052, 267] on div at bounding box center [675, 347] width 1350 height 694
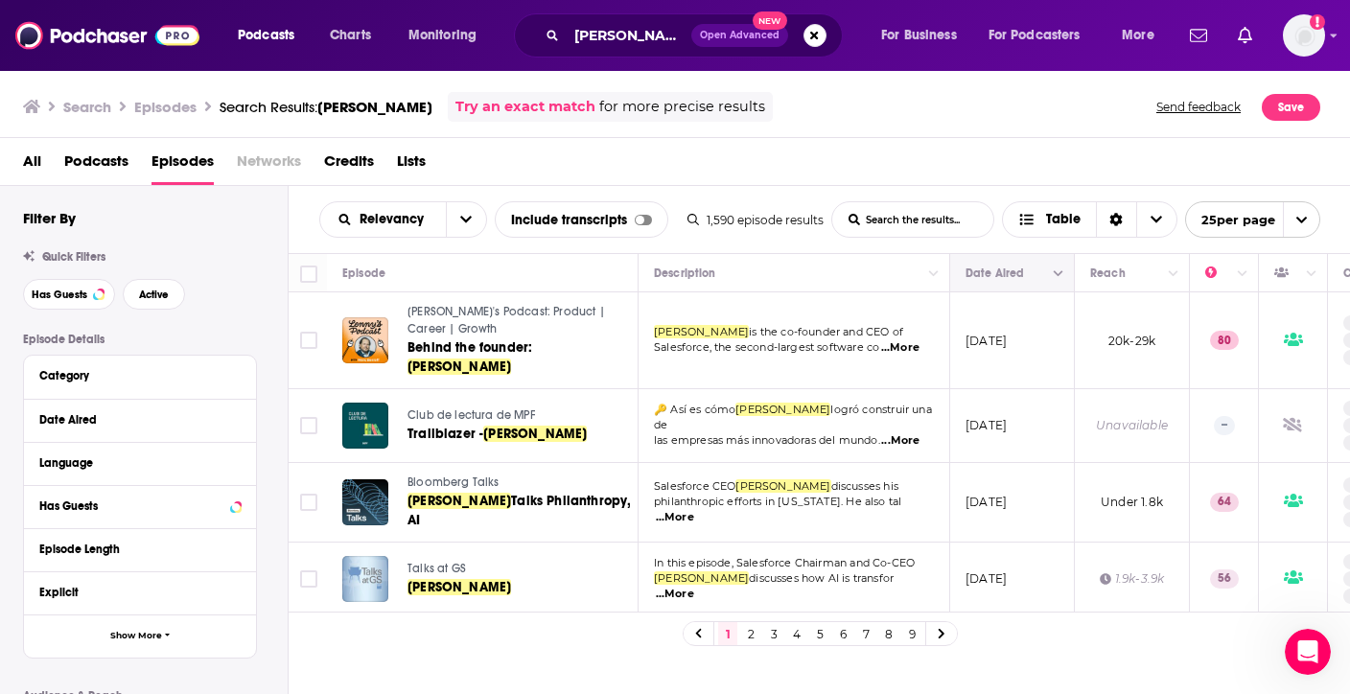
click at [1004, 269] on icon "Move" at bounding box center [1010, 273] width 23 height 23
click at [824, 24] on span "Open Advanced New" at bounding box center [758, 35] width 135 height 23
click at [821, 30] on button "Search podcasts, credits, & more..." at bounding box center [814, 35] width 23 height 23
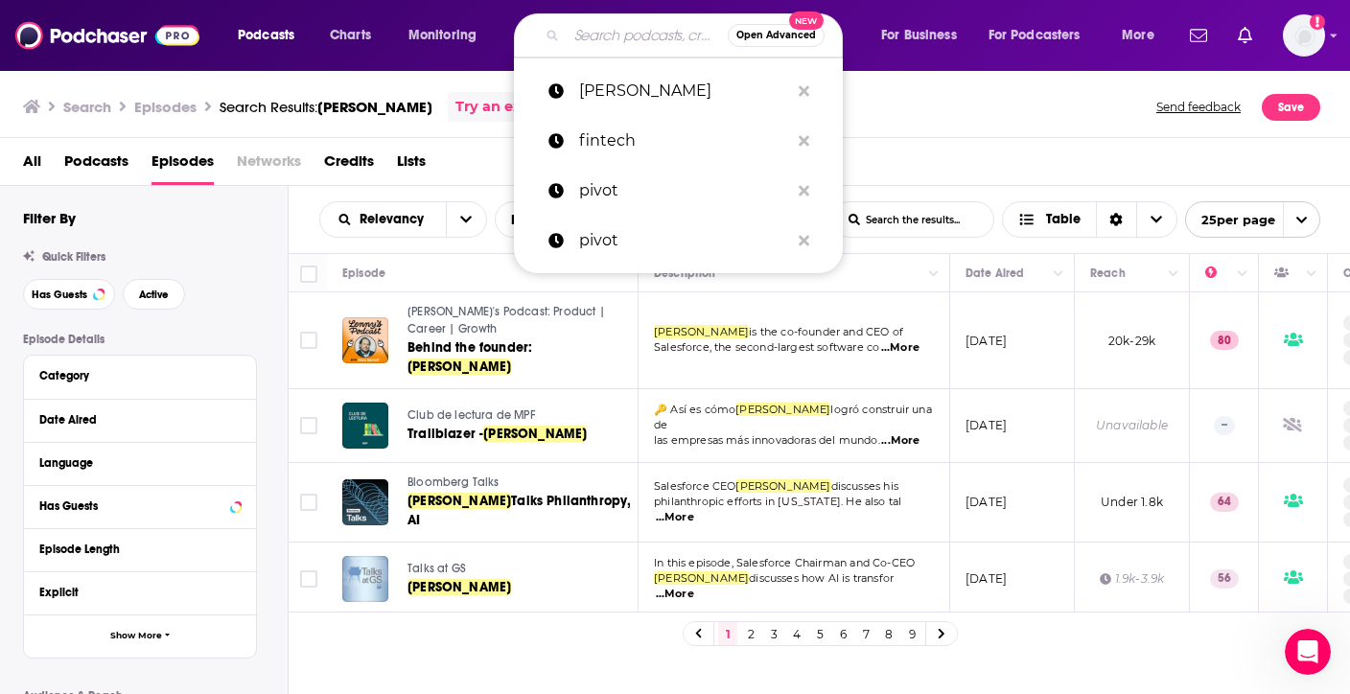
click at [480, 160] on div "All Podcasts Episodes Networks Credits Lists" at bounding box center [679, 165] width 1312 height 39
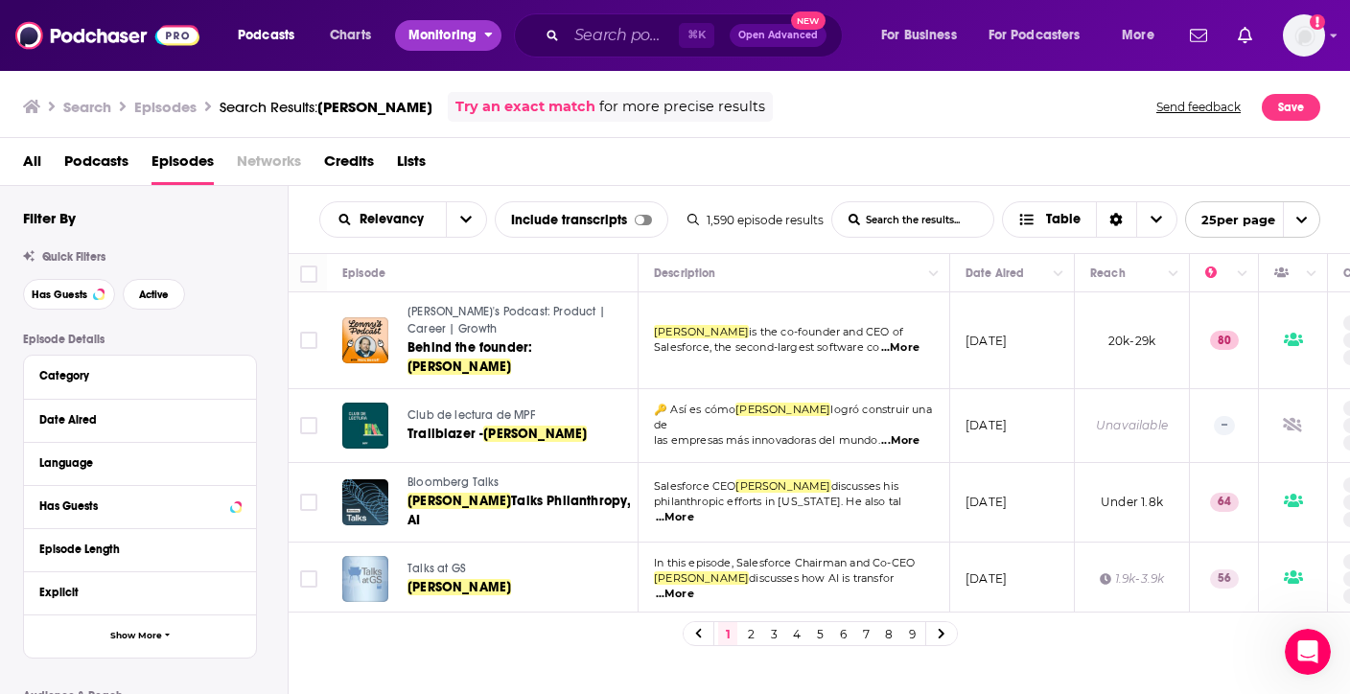
click at [450, 28] on span "Monitoring" at bounding box center [442, 35] width 68 height 27
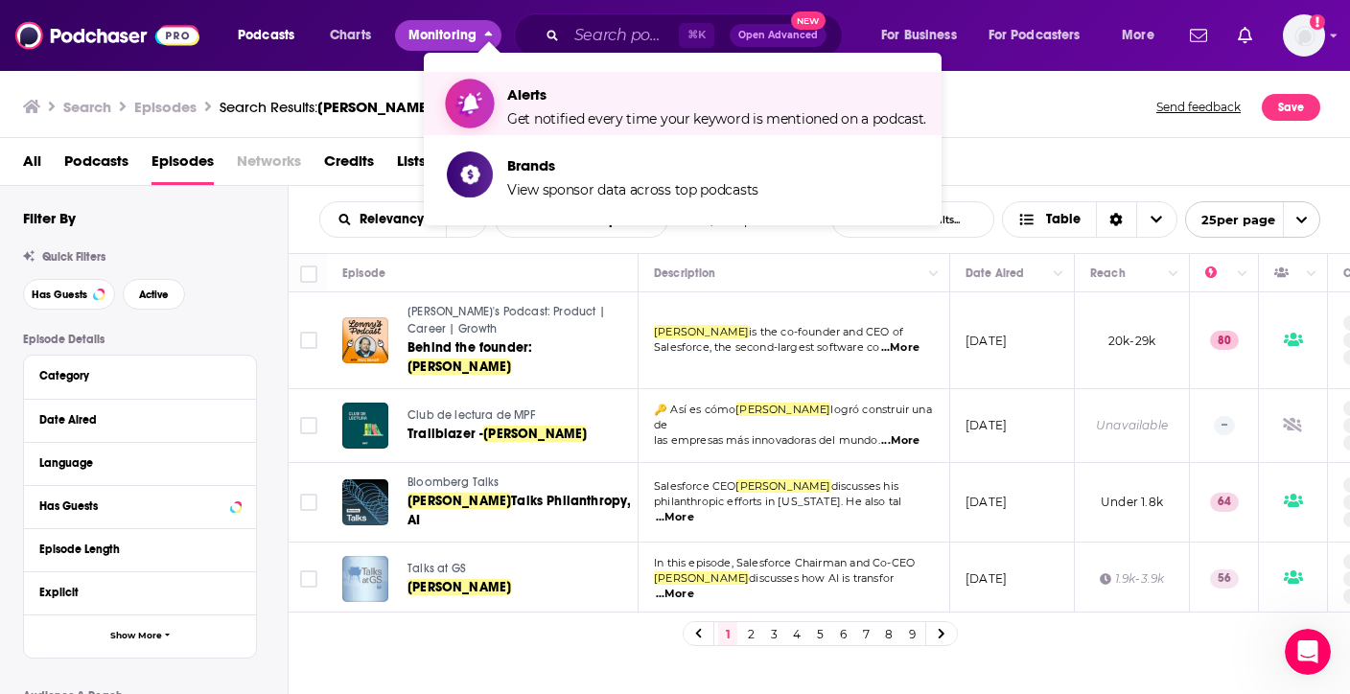
click at [529, 122] on span "Get notified every time your keyword is mentioned on a podcast." at bounding box center [716, 118] width 419 height 17
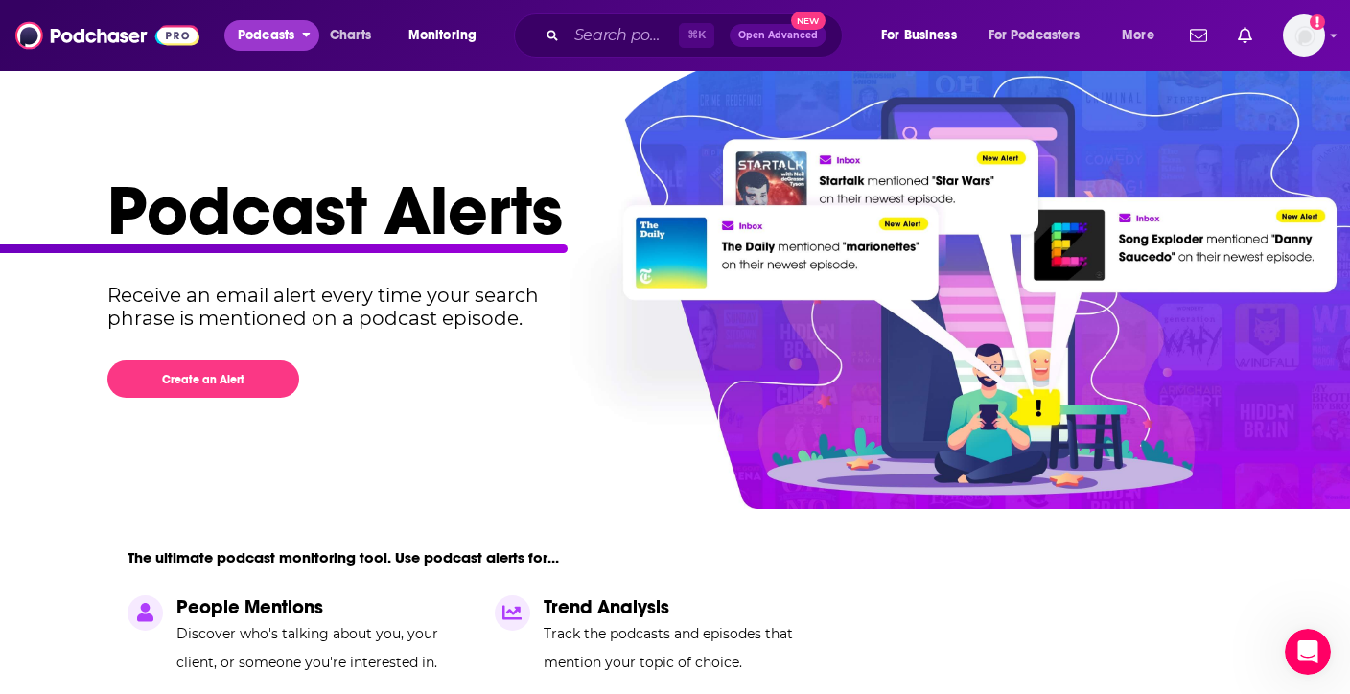
click at [254, 24] on span "Podcasts" at bounding box center [266, 35] width 57 height 27
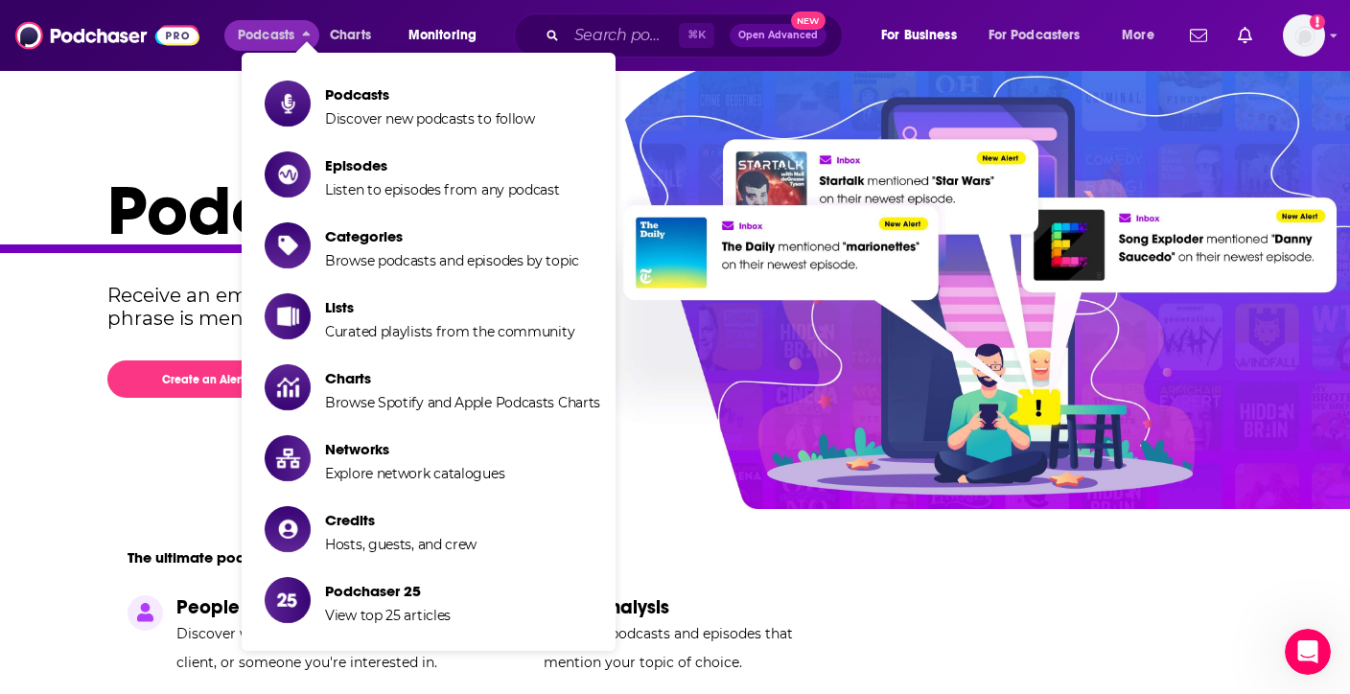
click at [638, 50] on input "Search podcasts, credits, & more..." at bounding box center [623, 35] width 112 height 31
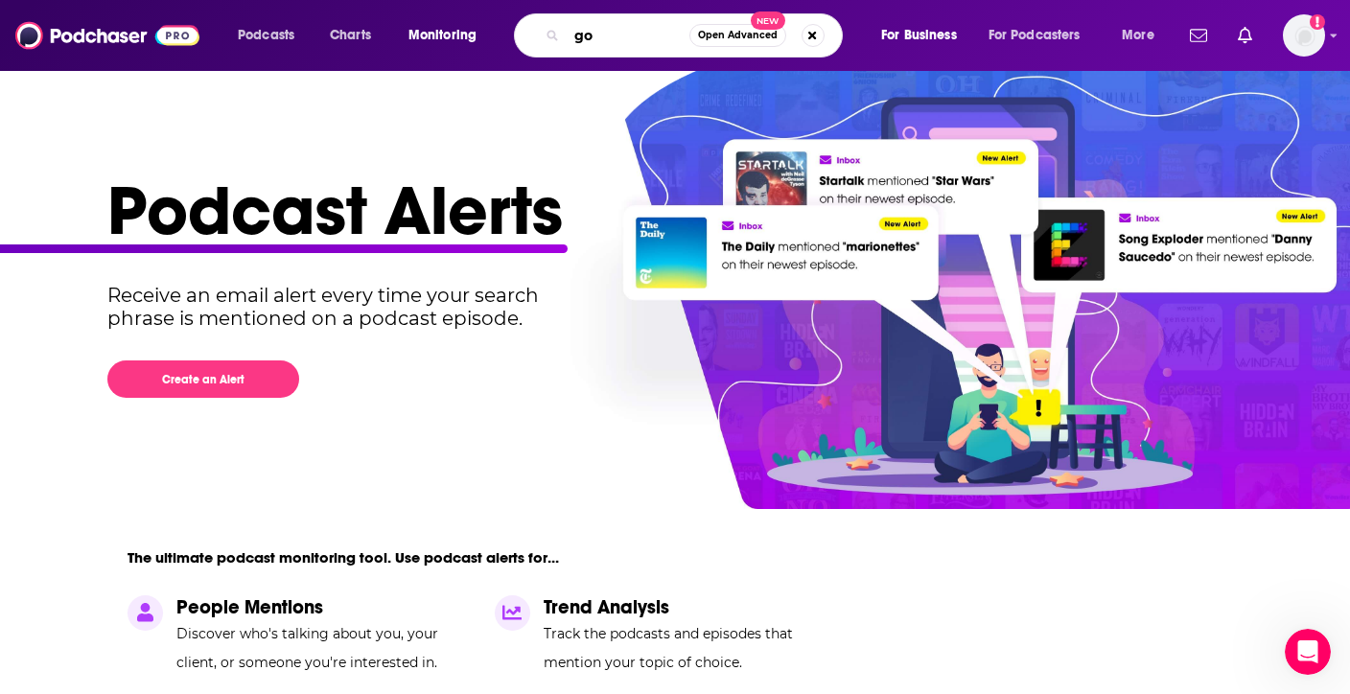
type input "g"
type input "docusign"
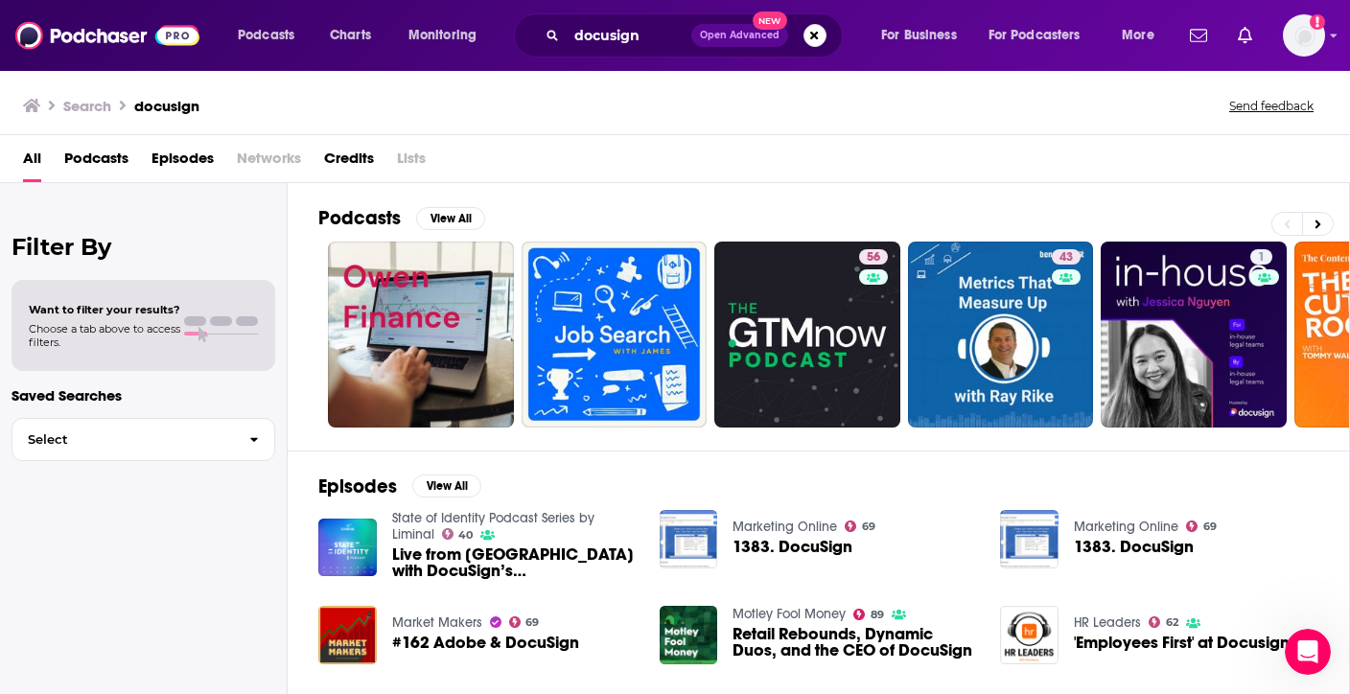
click at [197, 160] on span "Episodes" at bounding box center [182, 162] width 62 height 39
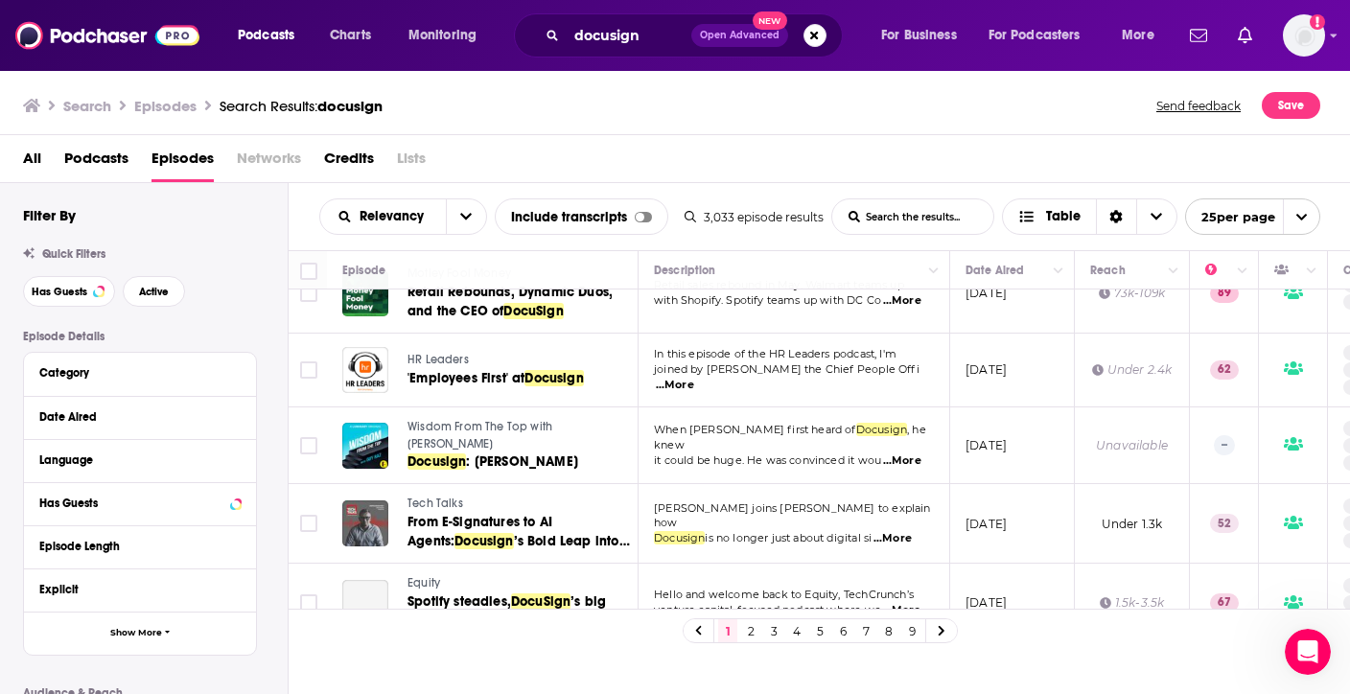
scroll to position [410, 0]
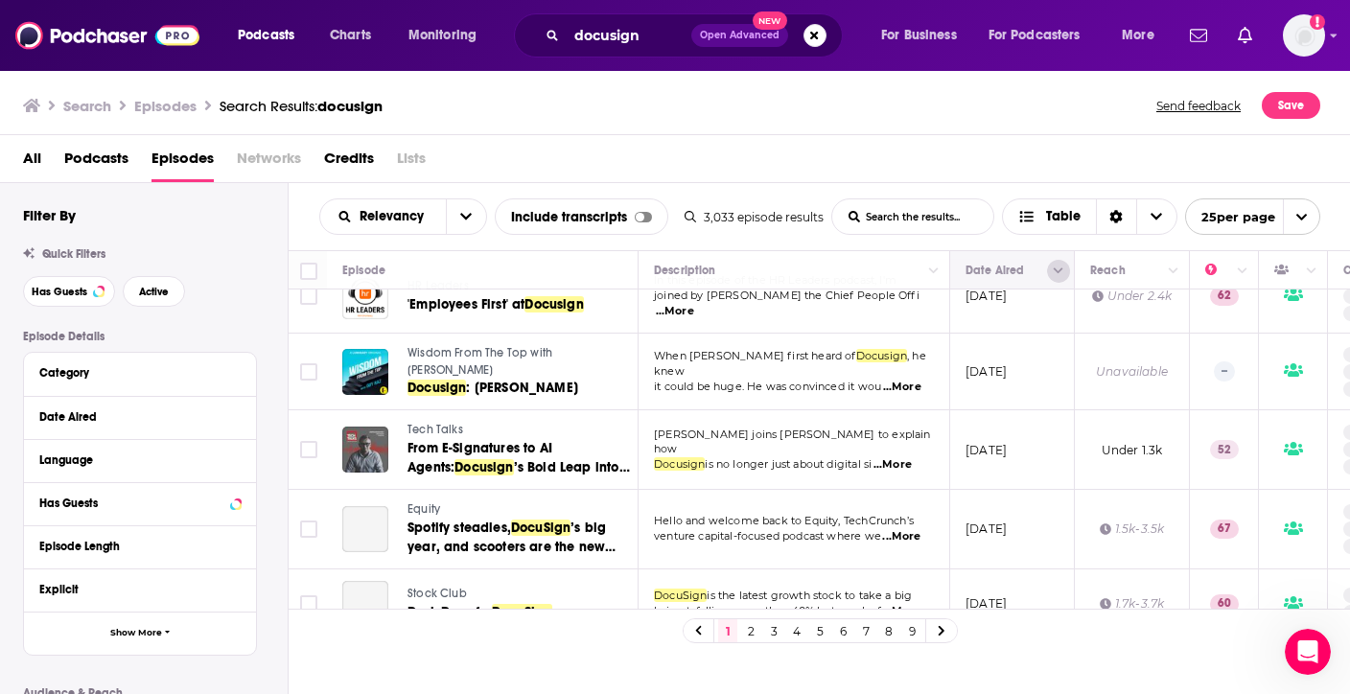
click at [1054, 274] on icon "Column Actions" at bounding box center [1059, 272] width 10 height 12
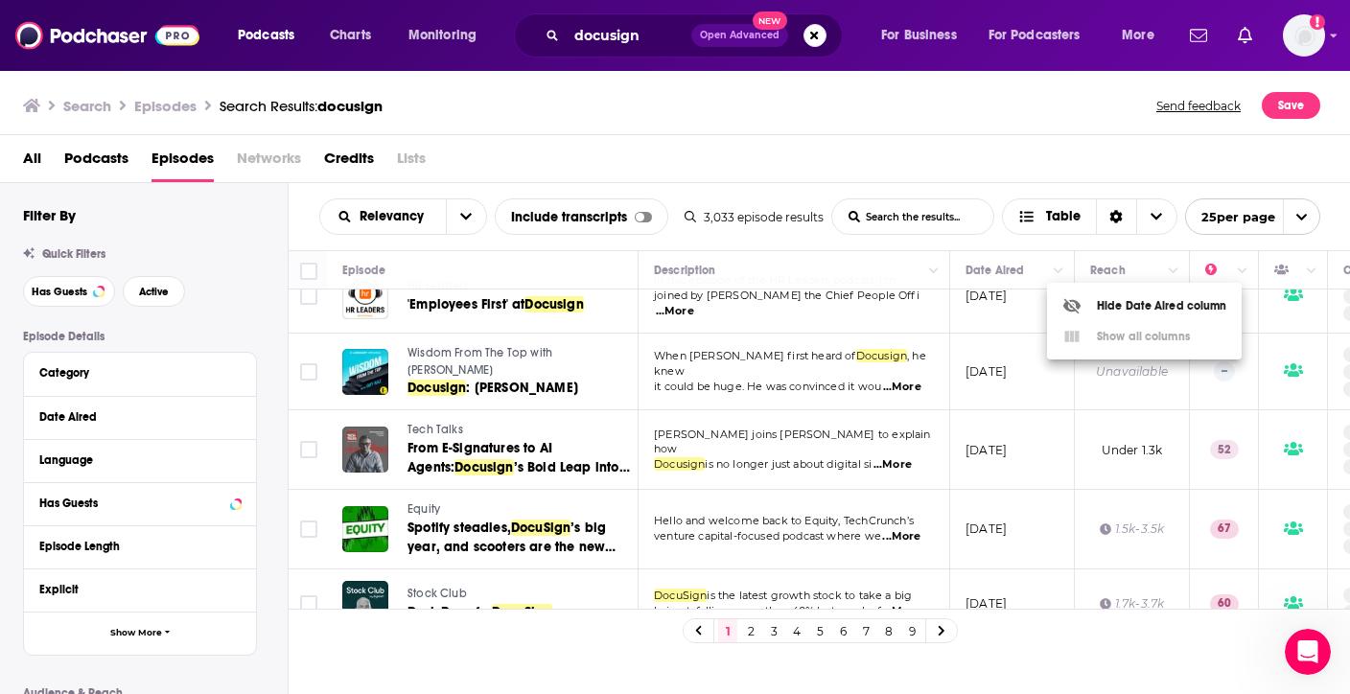
click at [168, 373] on div at bounding box center [675, 347] width 1350 height 694
click at [164, 402] on div "Date Aired" at bounding box center [140, 417] width 232 height 43
click at [157, 422] on div "Date Aired" at bounding box center [128, 416] width 179 height 13
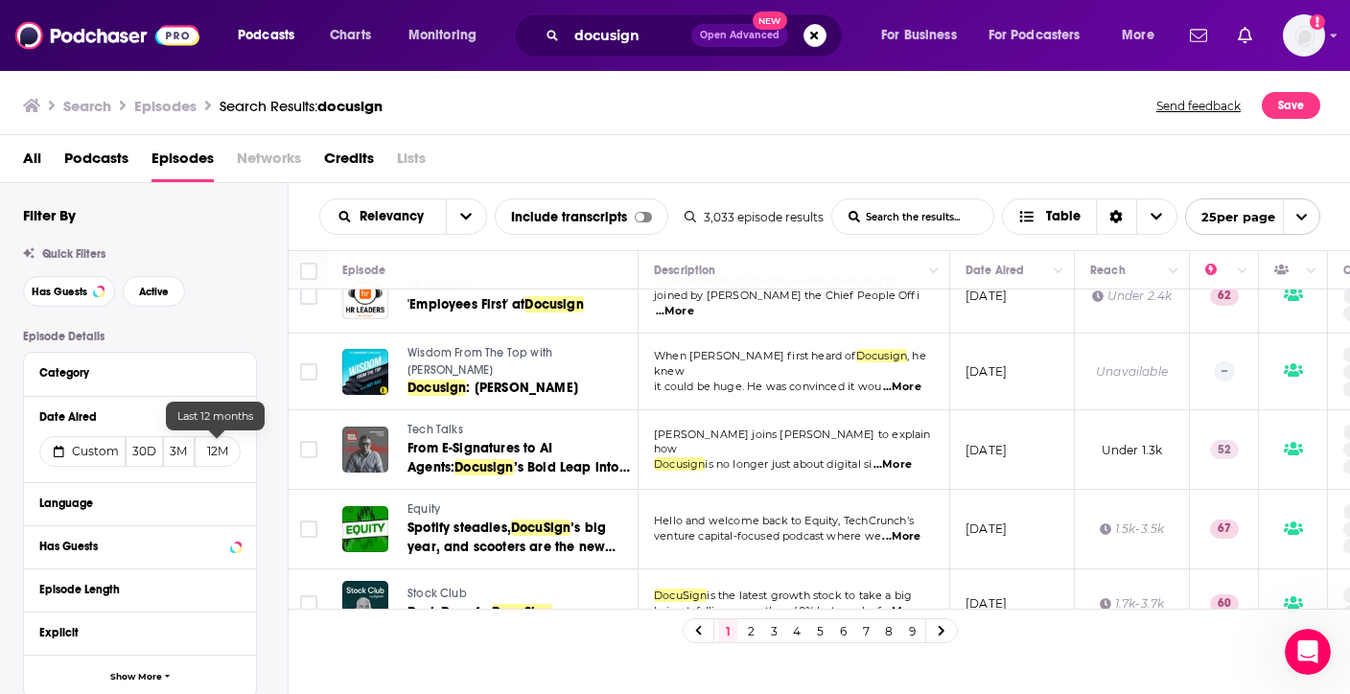
click at [219, 447] on button "12M" at bounding box center [218, 451] width 46 height 31
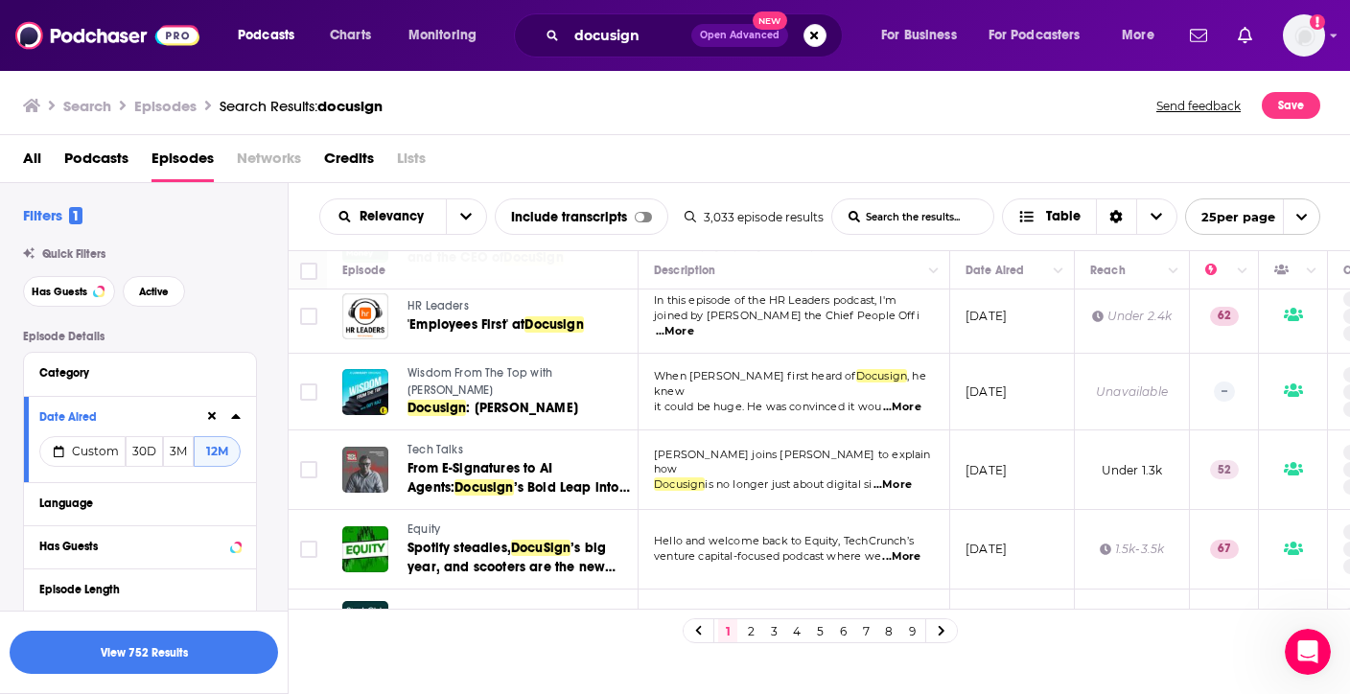
scroll to position [394, 0]
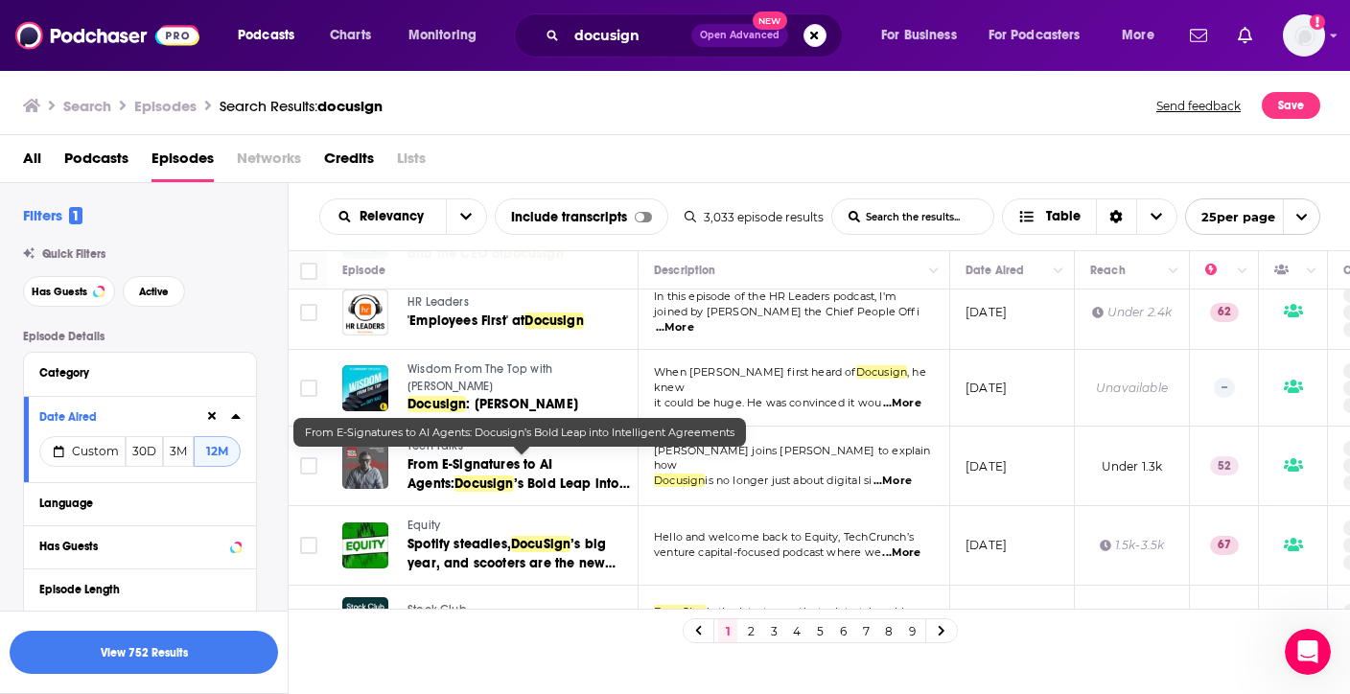
click at [549, 476] on span "’s Bold Leap into Intelligent Agreements" at bounding box center [518, 493] width 222 height 35
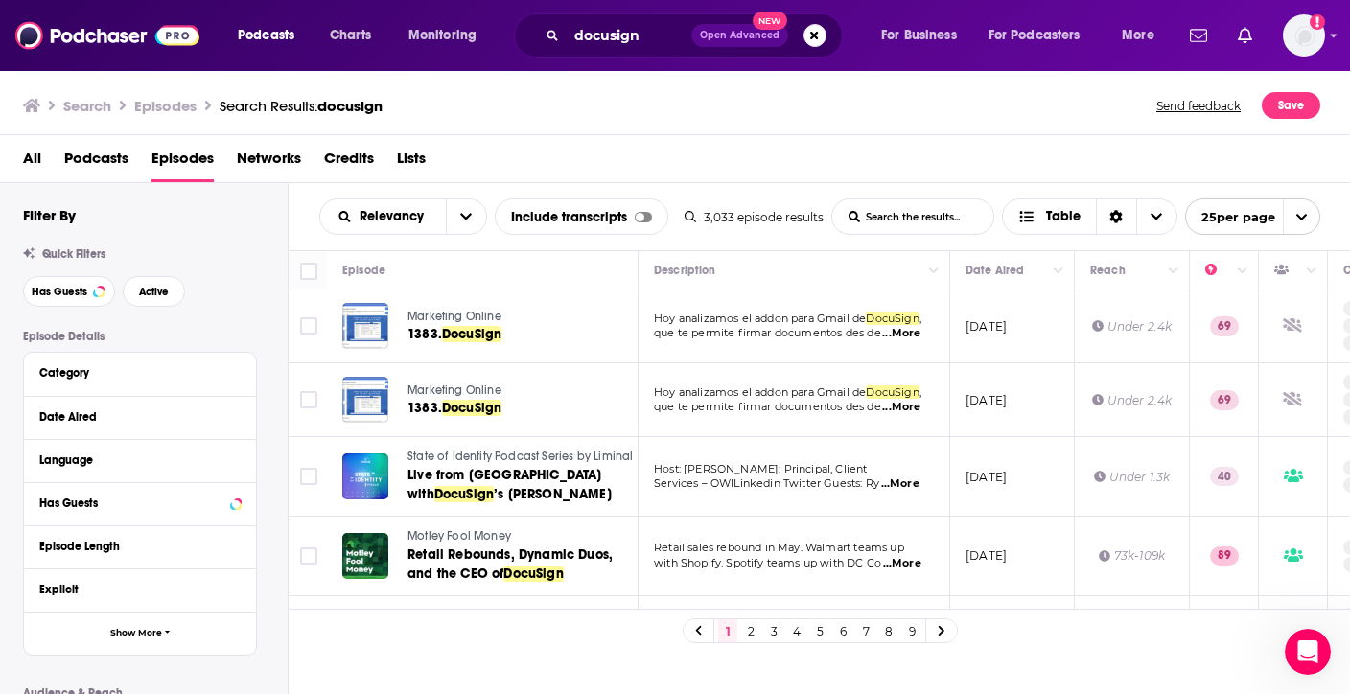
click at [987, 581] on td "[DATE]" at bounding box center [1012, 557] width 125 height 80
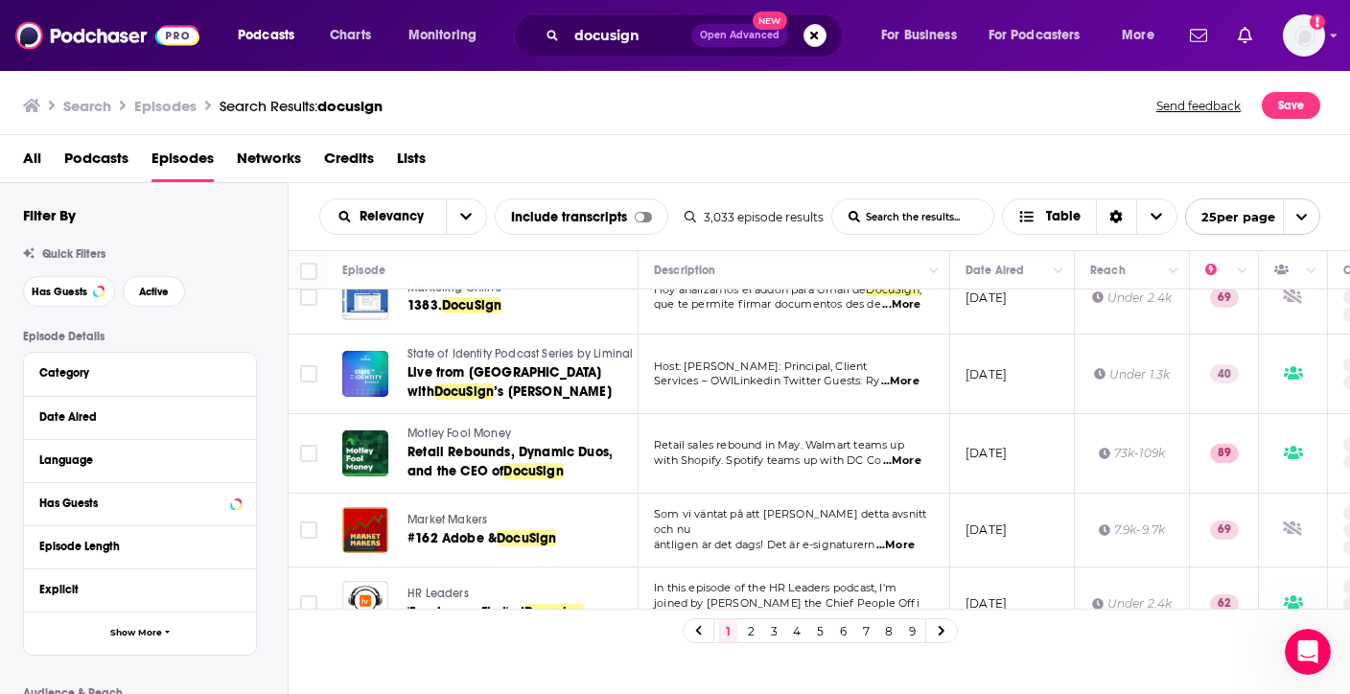
scroll to position [113, 0]
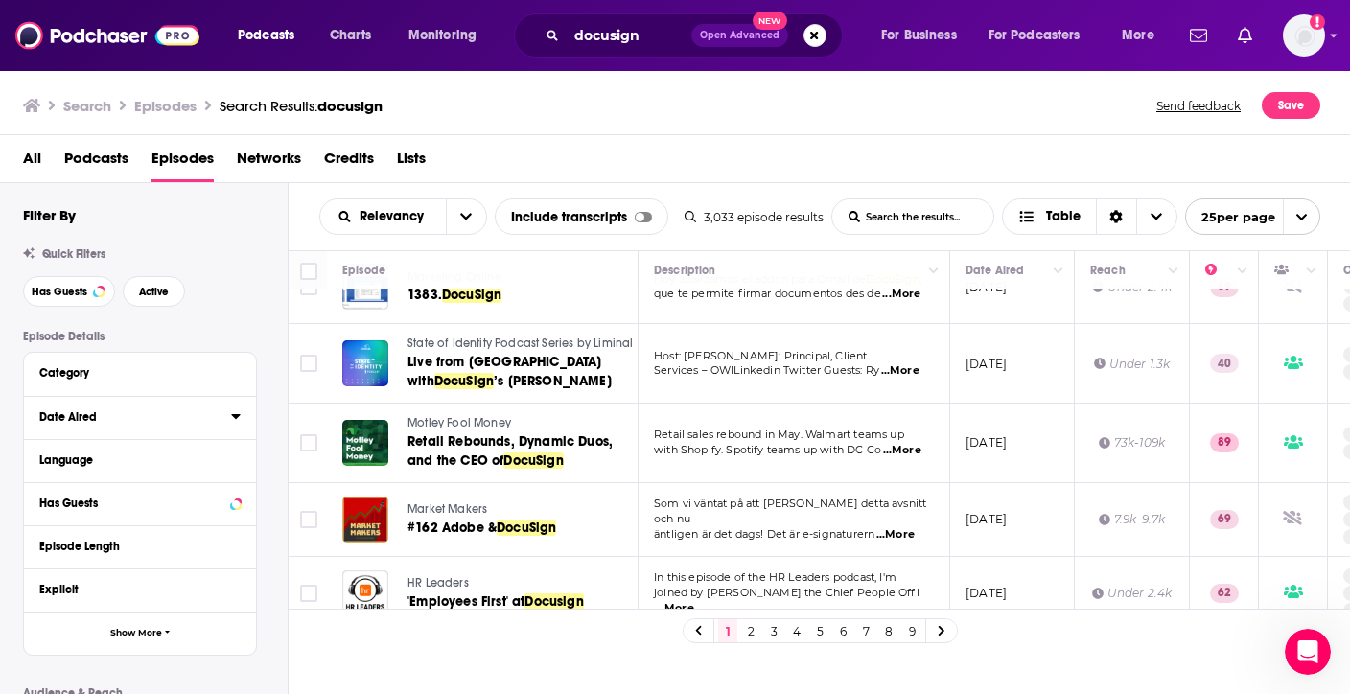
click at [122, 421] on div "Date Aired" at bounding box center [128, 416] width 179 height 13
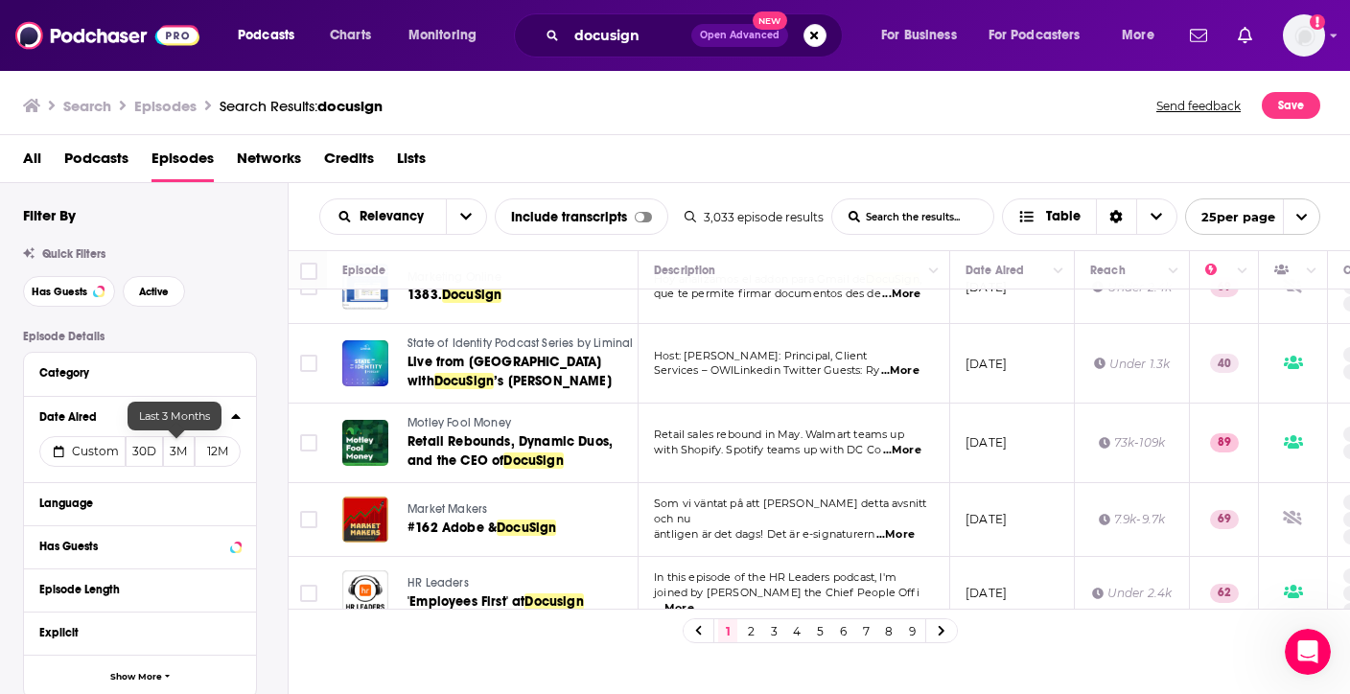
click at [180, 457] on button "3M" at bounding box center [179, 451] width 33 height 31
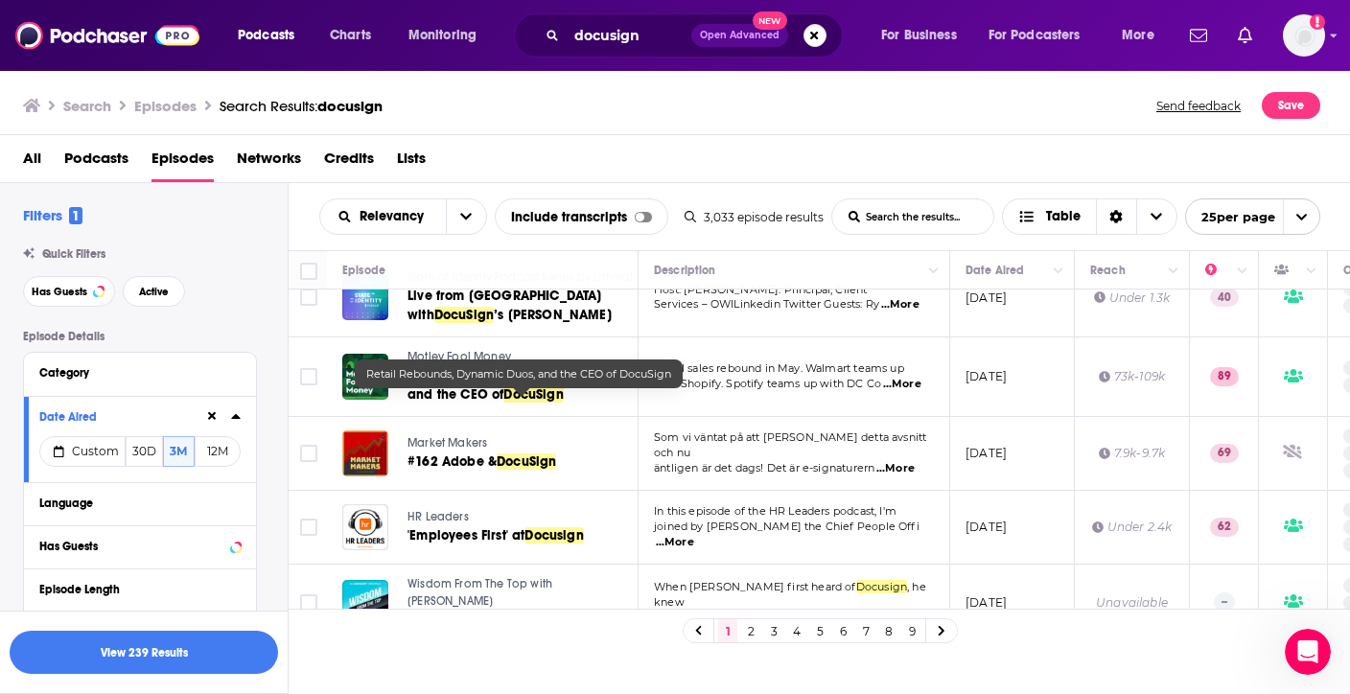
scroll to position [0, 0]
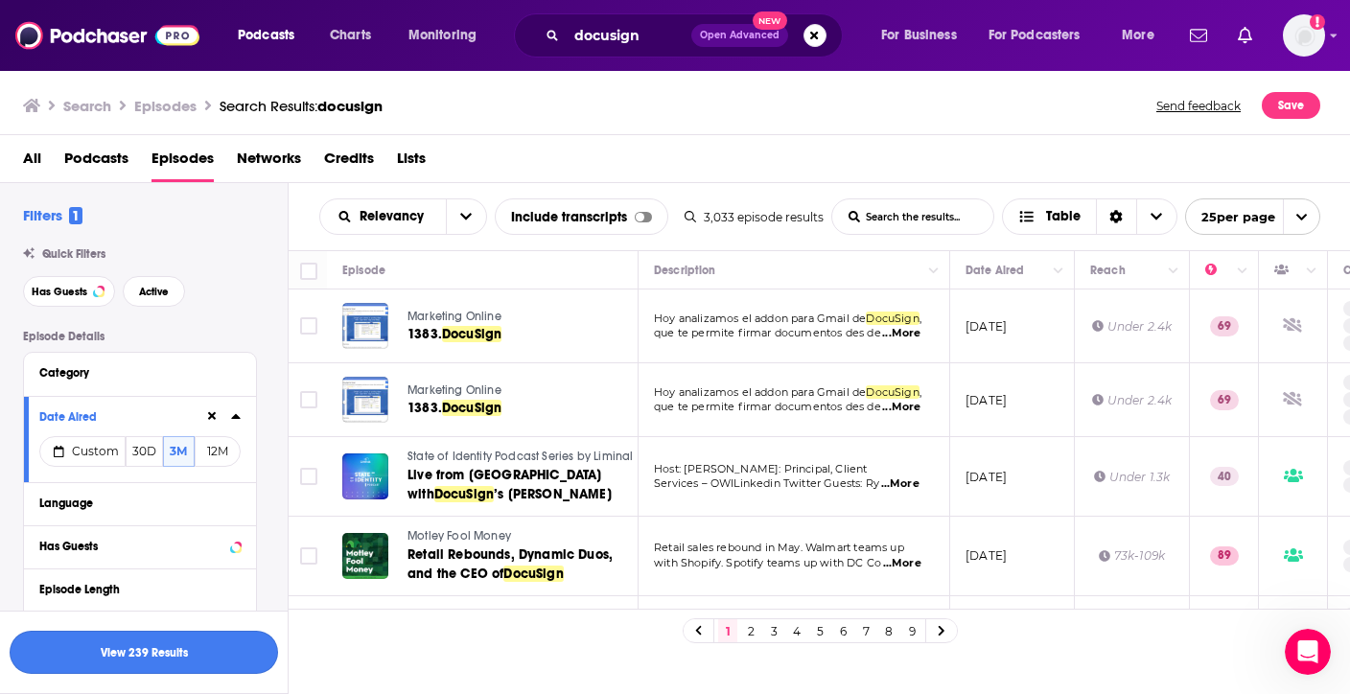
click at [168, 657] on button "View 239 Results" at bounding box center [144, 652] width 268 height 43
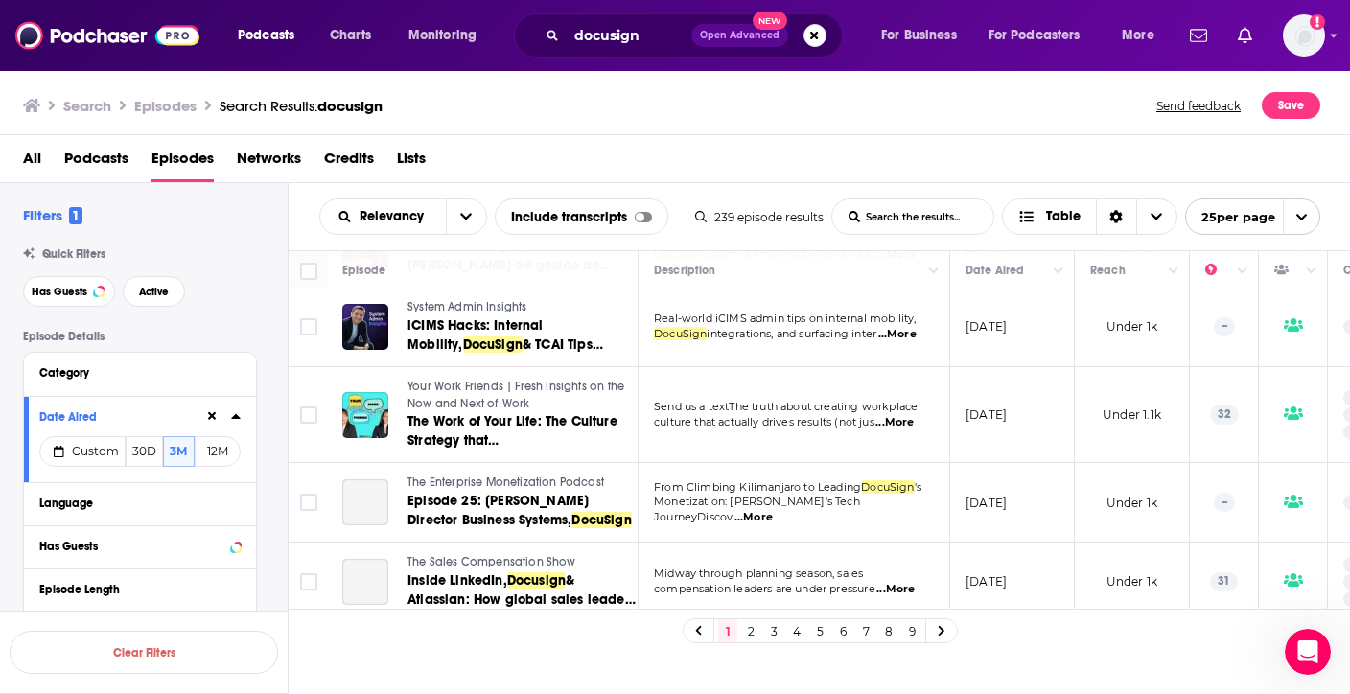
scroll to position [943, 0]
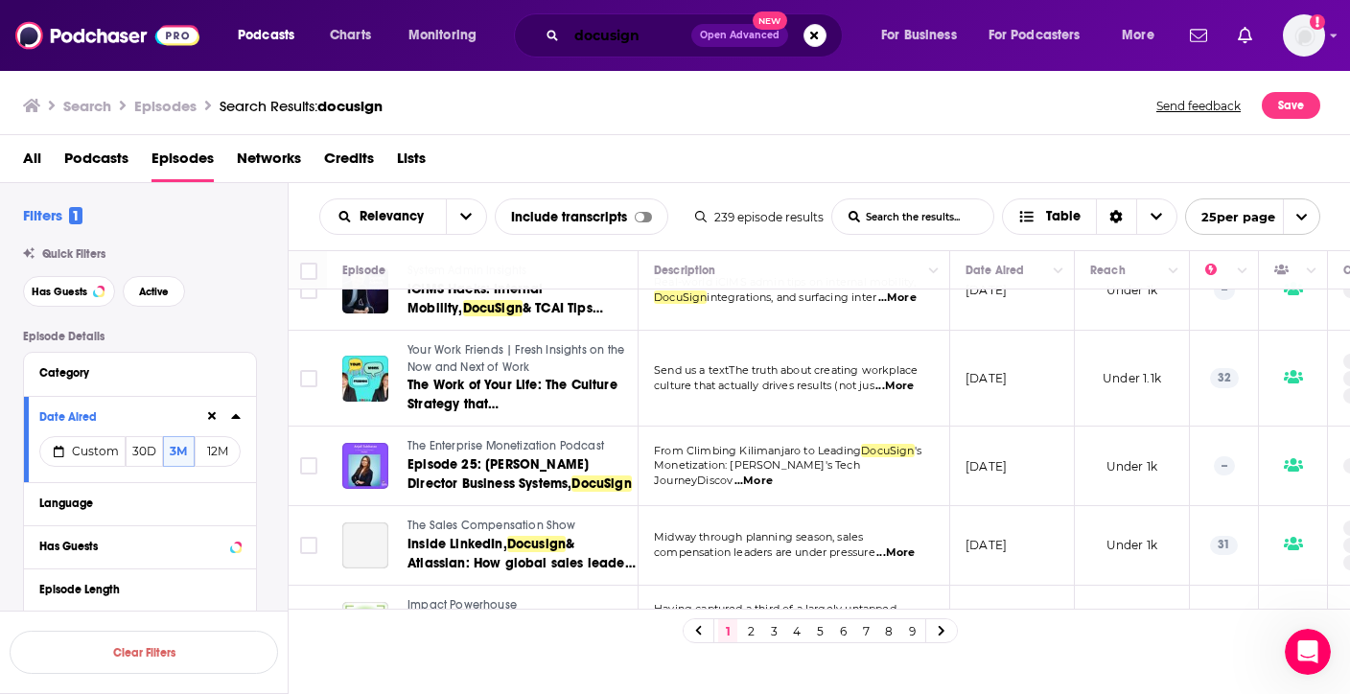
click at [621, 26] on input "docusign" at bounding box center [629, 35] width 125 height 31
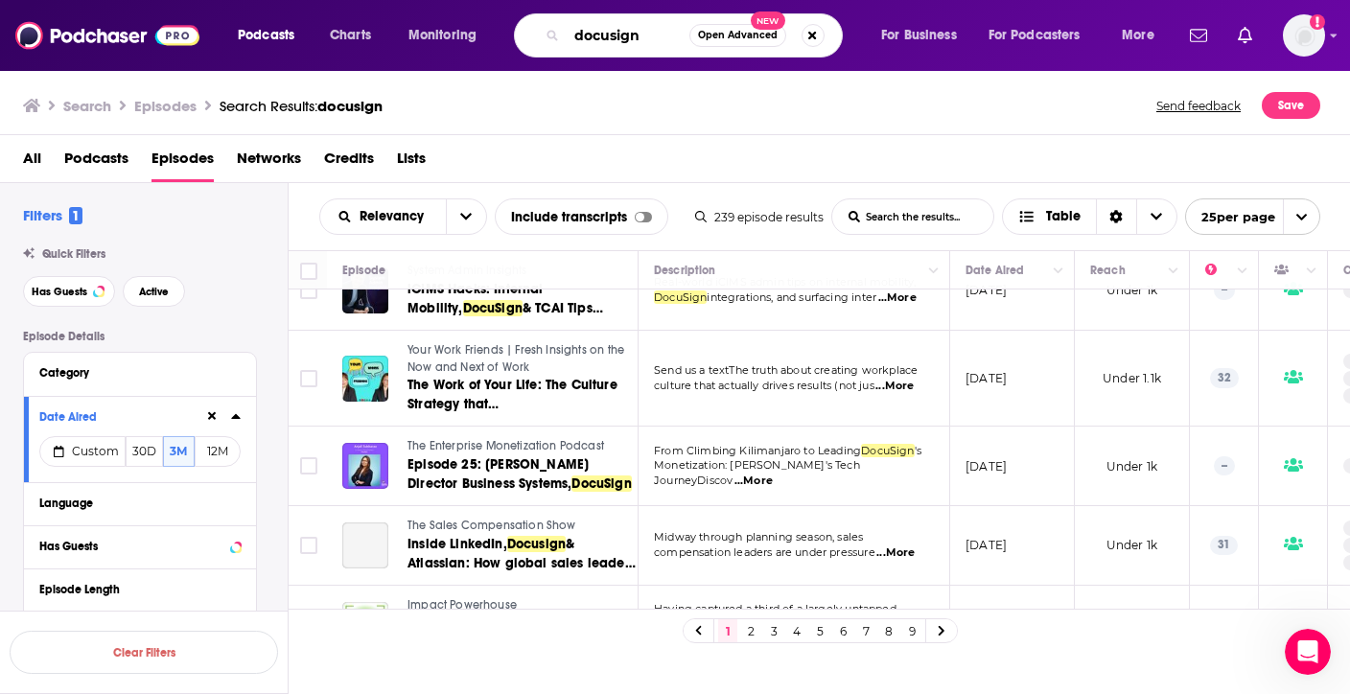
click at [621, 26] on input "docusign" at bounding box center [628, 35] width 123 height 31
click at [594, 42] on input "docusign" at bounding box center [628, 35] width 123 height 31
click at [603, 37] on input "docusign" at bounding box center [628, 35] width 123 height 31
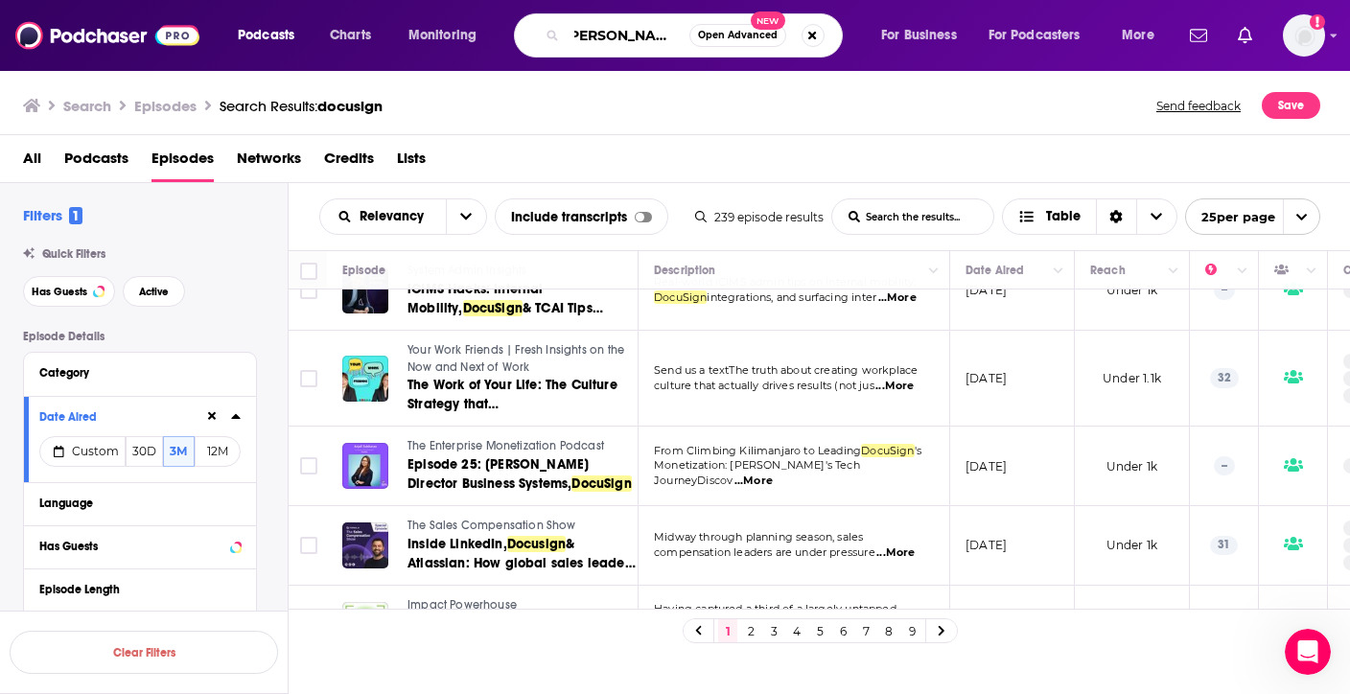
scroll to position [0, 24]
type input "[PERSON_NAME]"
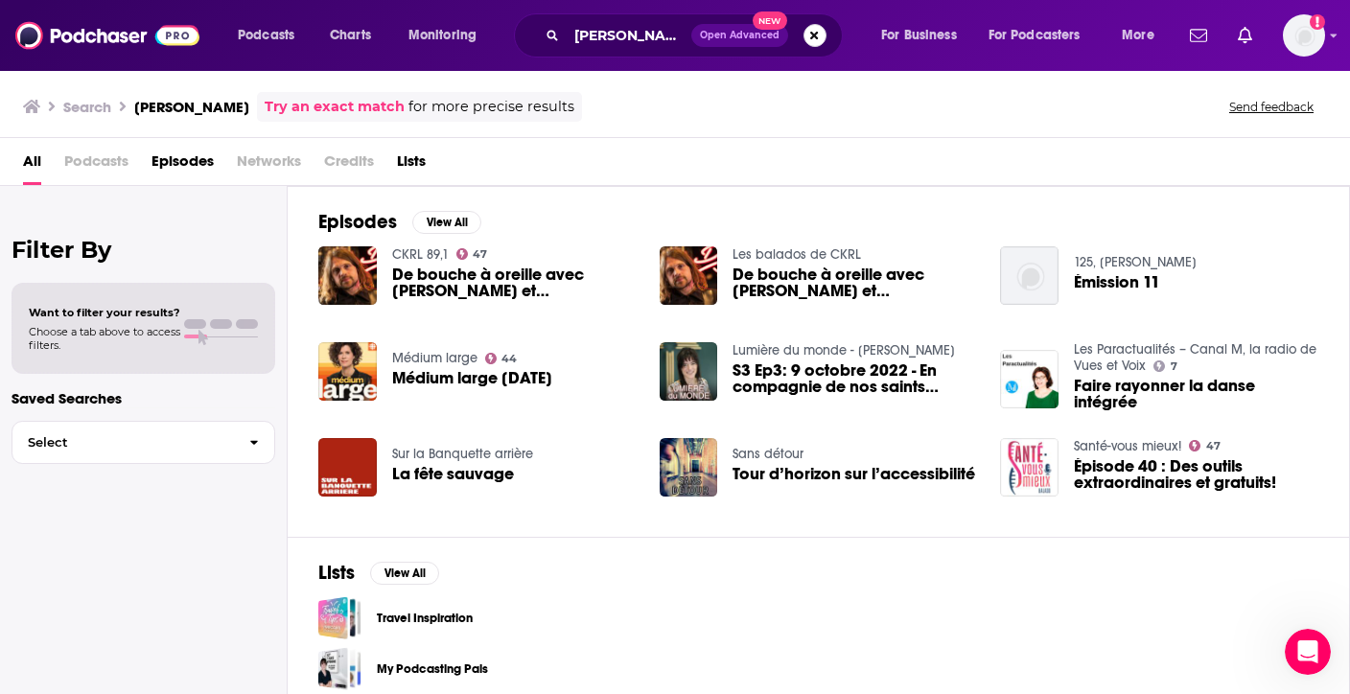
click at [820, 28] on button "Search podcasts, credits, & more..." at bounding box center [814, 35] width 23 height 23
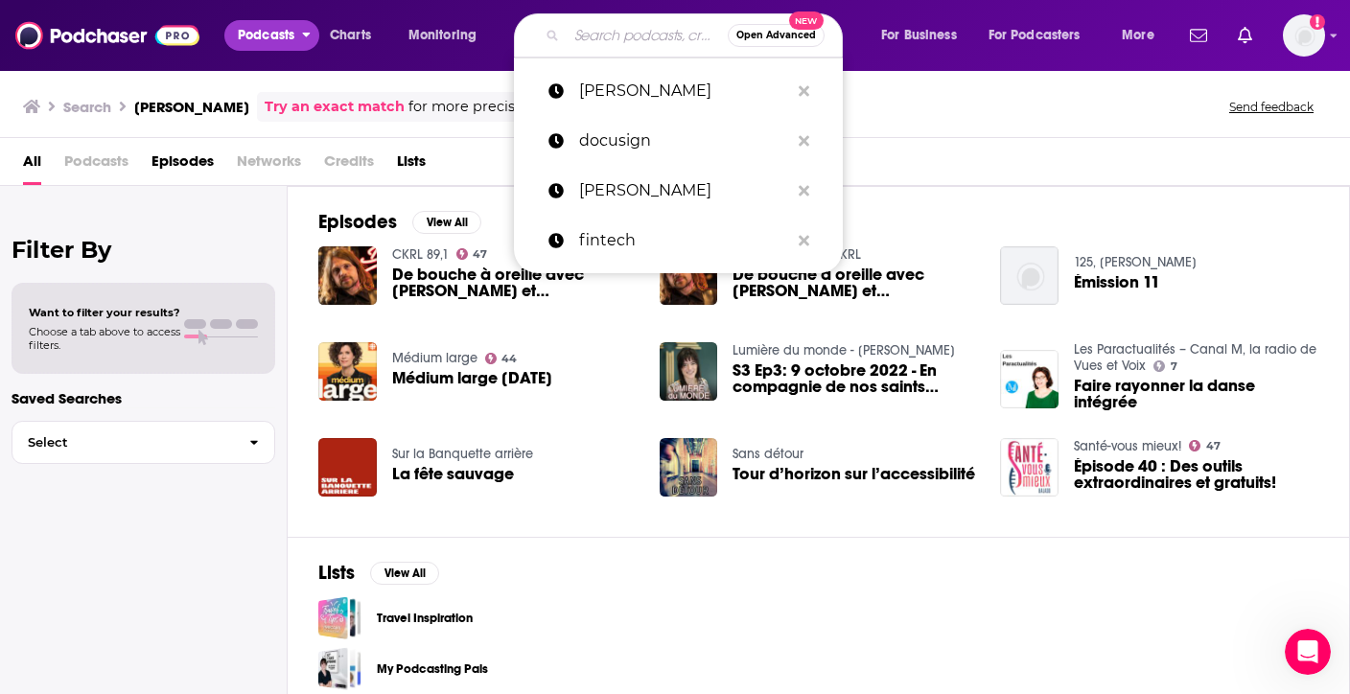
click at [280, 43] on span "Podcasts" at bounding box center [266, 35] width 57 height 27
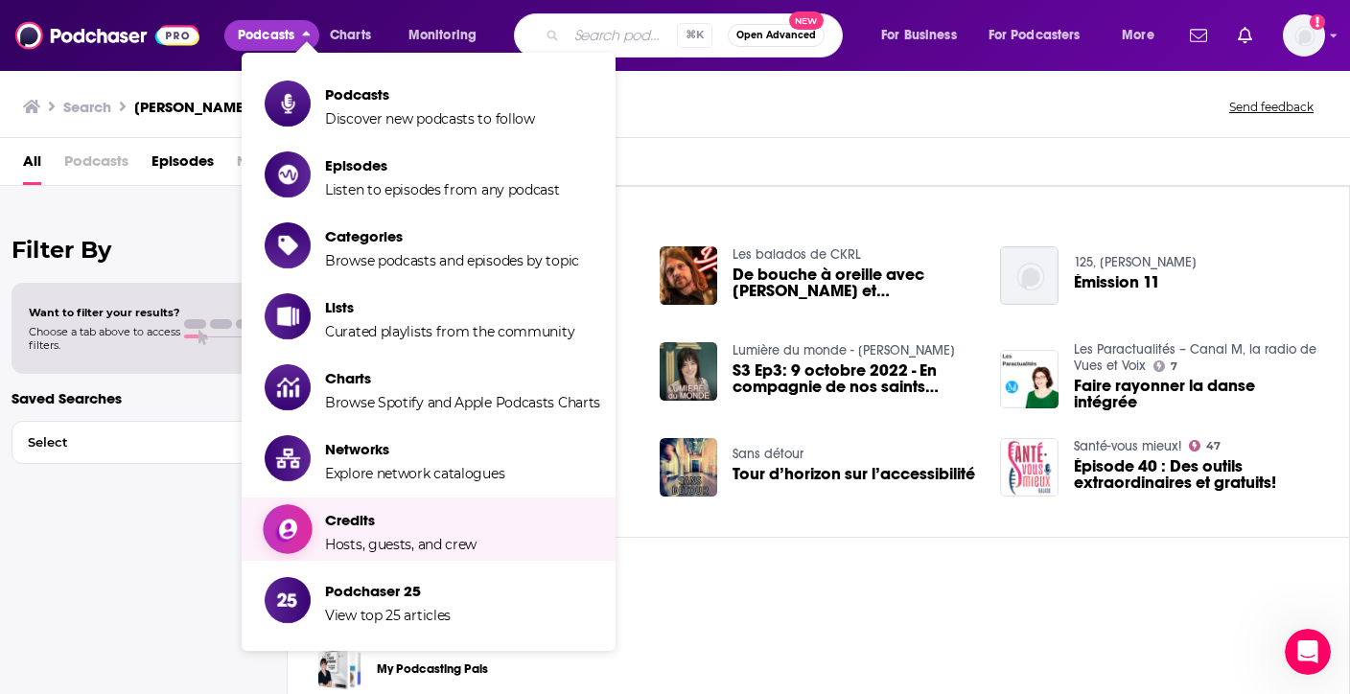
click at [401, 541] on span "Hosts, guests, and crew" at bounding box center [400, 544] width 151 height 17
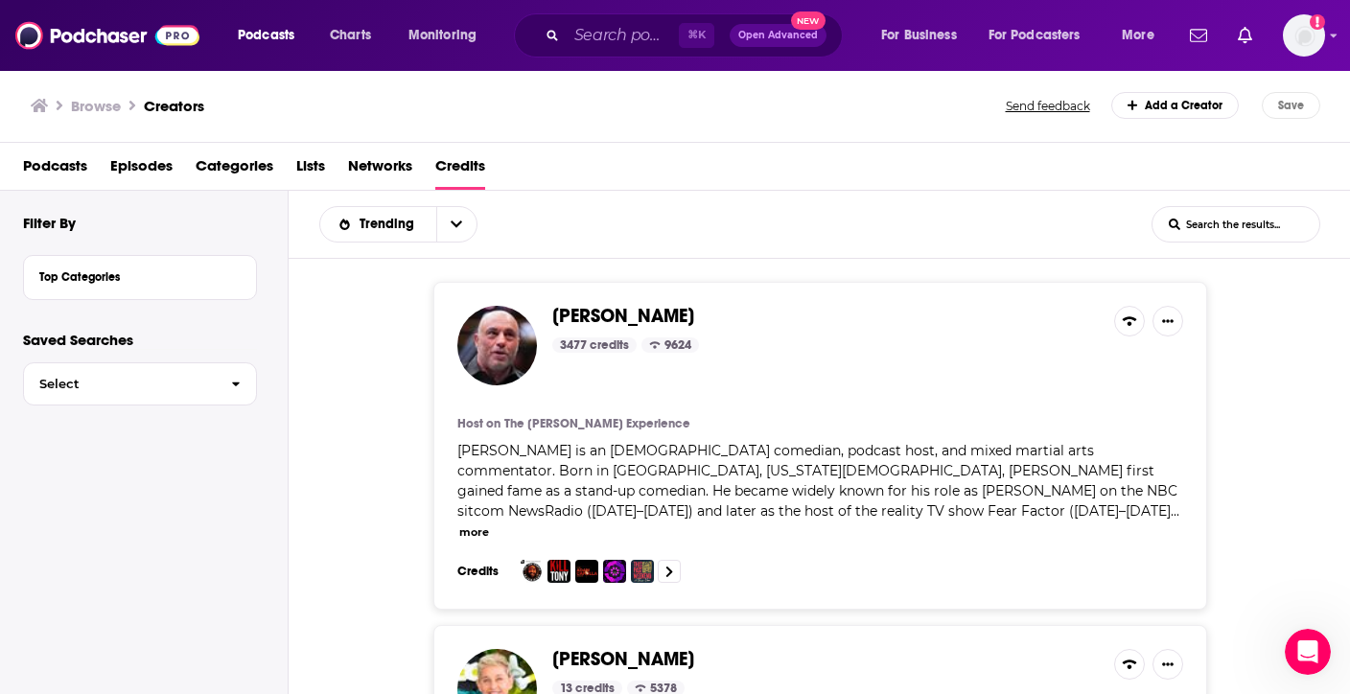
click at [1127, 223] on input "List Search Input" at bounding box center [1235, 224] width 167 height 35
type input "a"
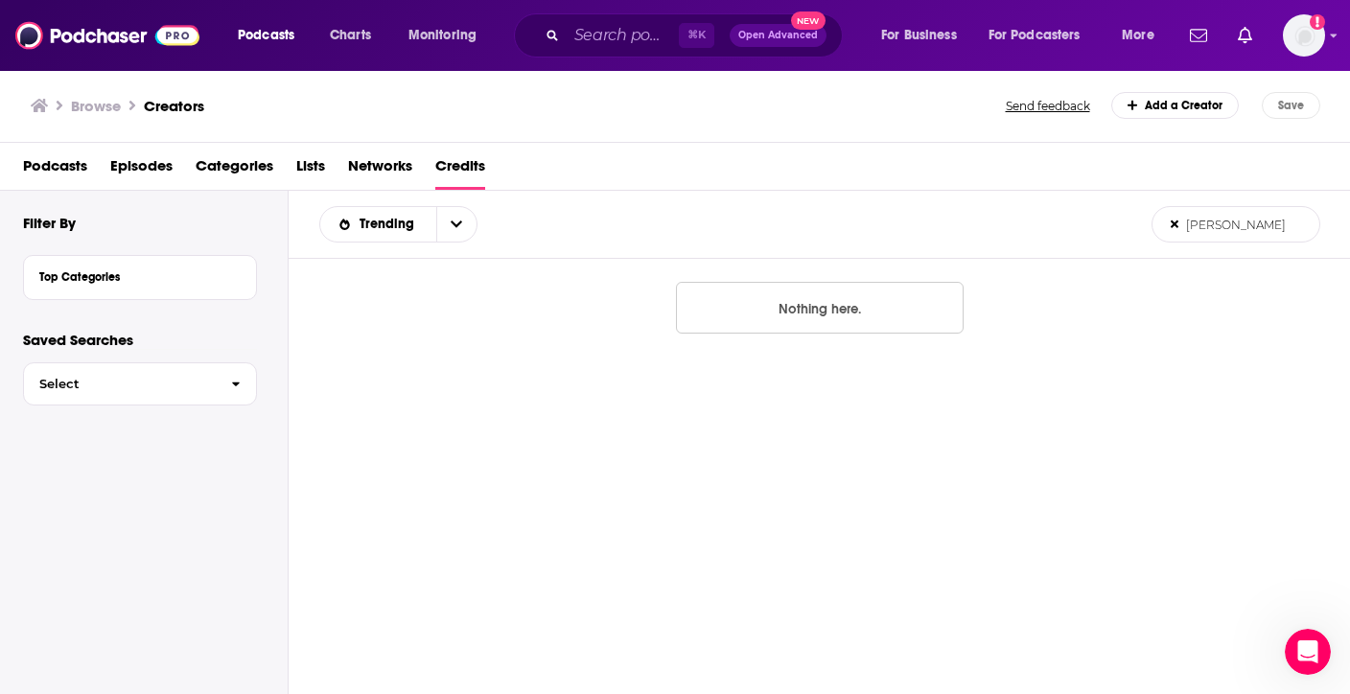
drag, startPoint x: 1282, startPoint y: 225, endPoint x: 1157, endPoint y: 186, distance: 130.7
click at [1127, 187] on div "Browse Creators Send feedback Add a Creator Save Podcasts Episodes Categories L…" at bounding box center [675, 381] width 1351 height 625
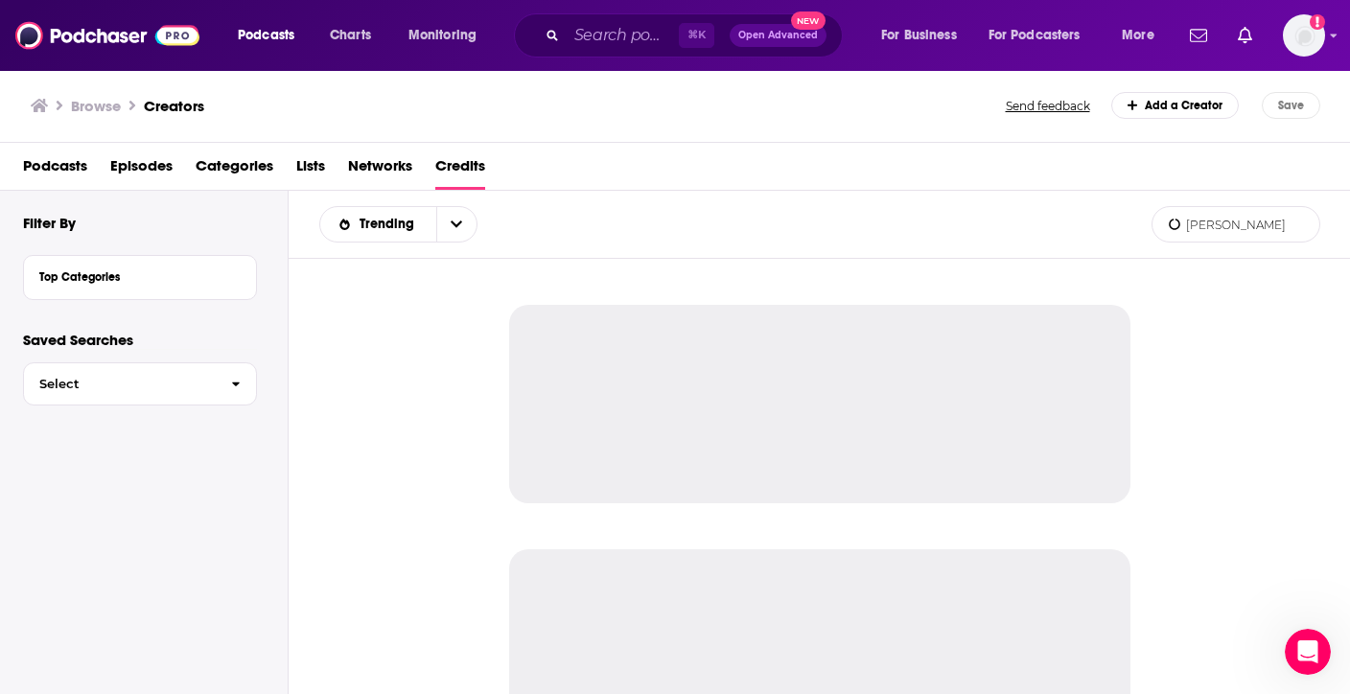
type input "[PERSON_NAME]"
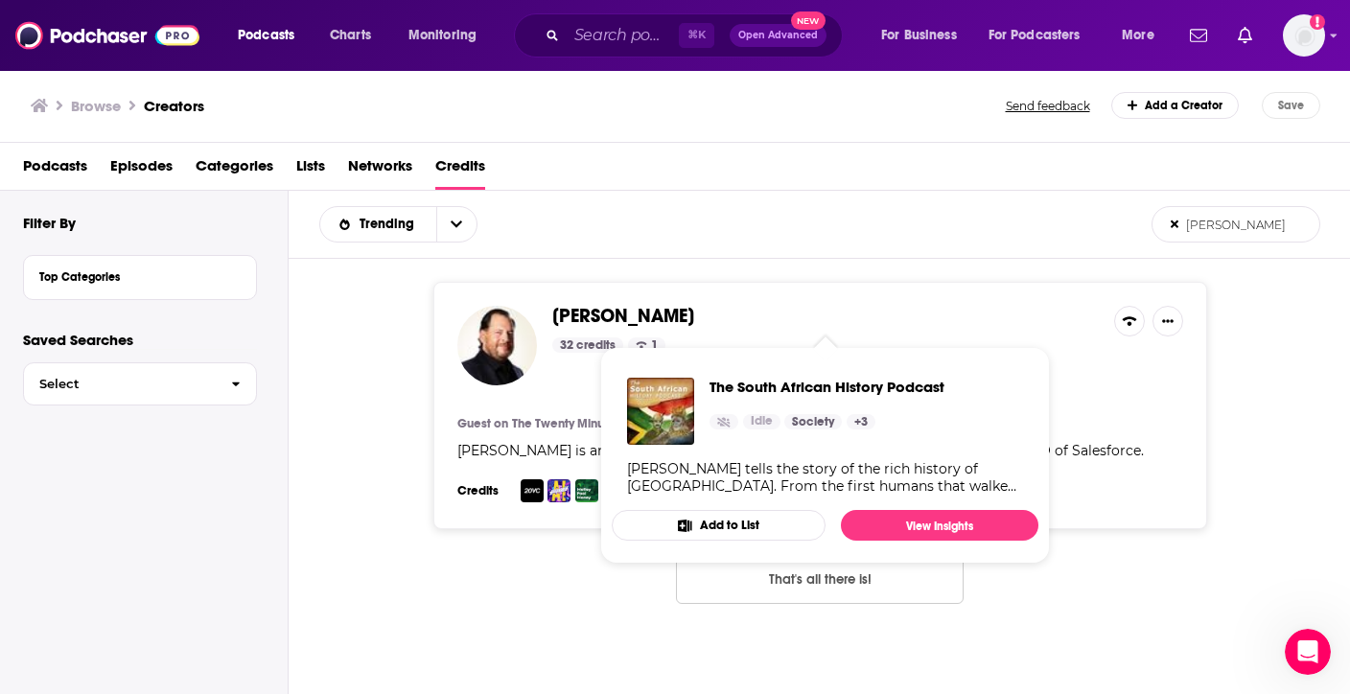
click at [618, 317] on span "[PERSON_NAME]" at bounding box center [623, 316] width 142 height 24
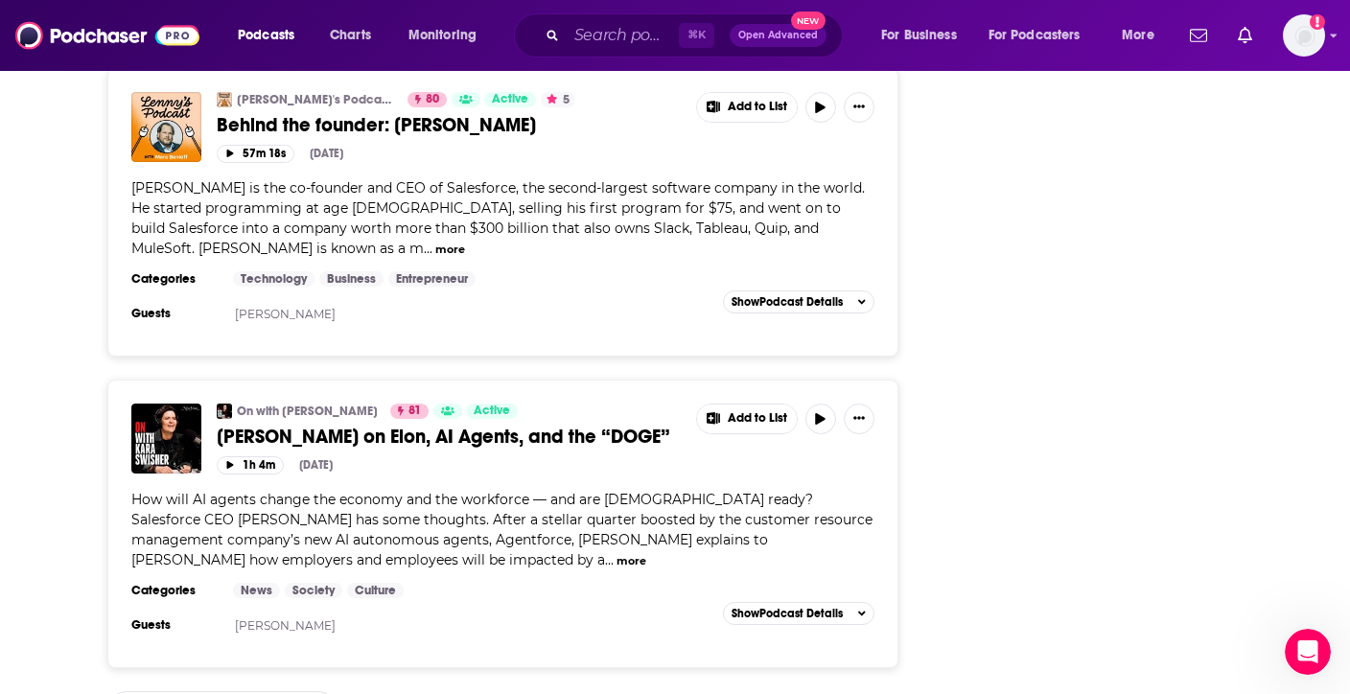
scroll to position [2051, 0]
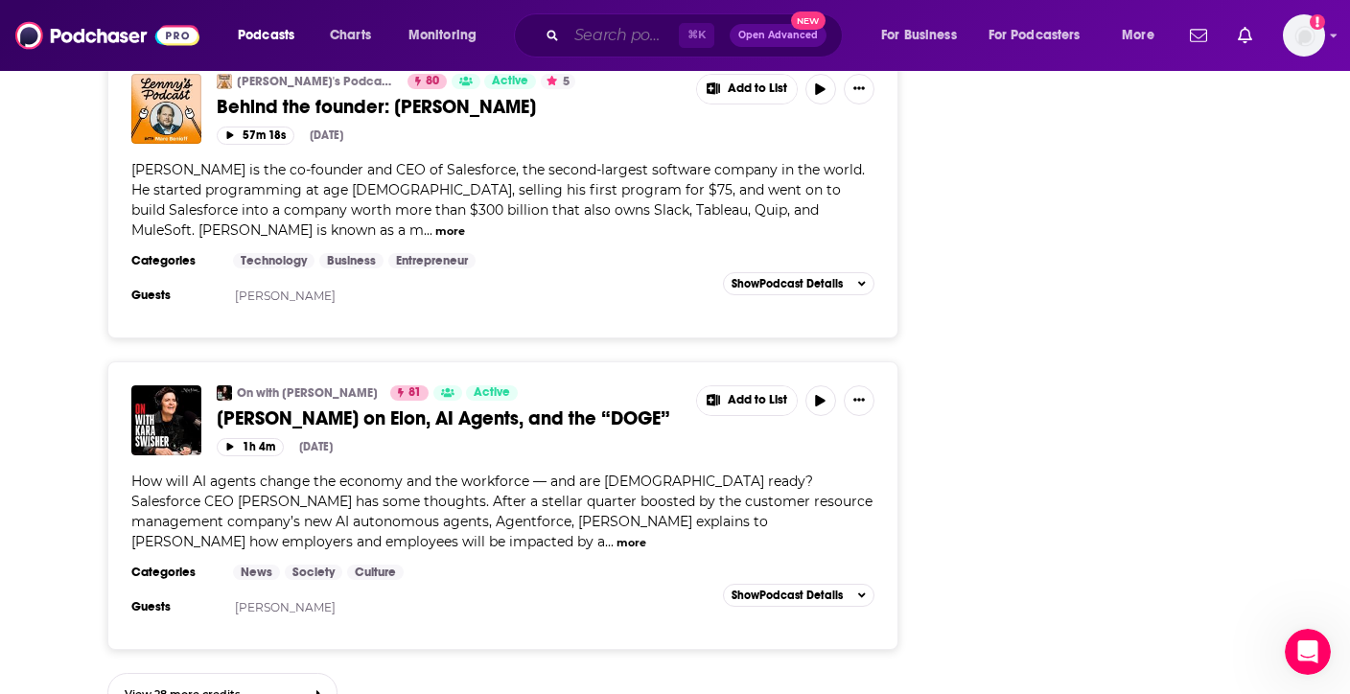
click at [599, 40] on input "Search podcasts, credits, & more..." at bounding box center [623, 35] width 112 height 31
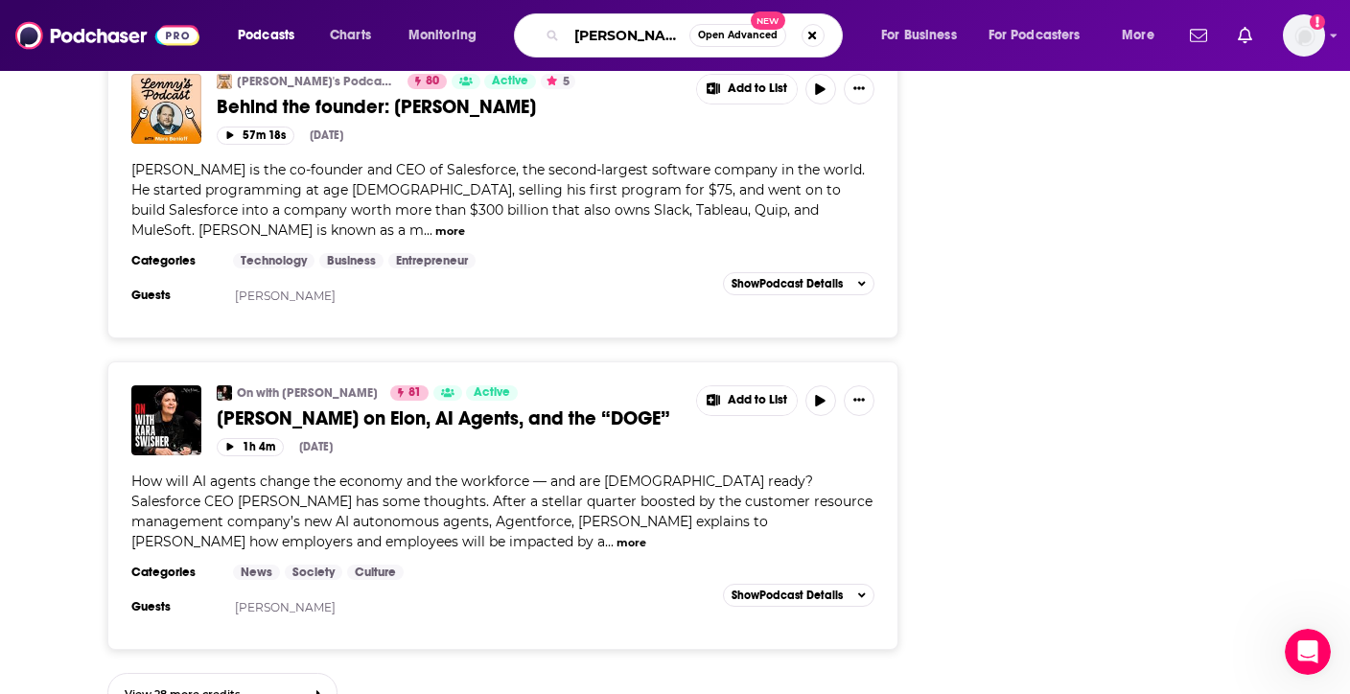
type input "[PERSON_NAME]"
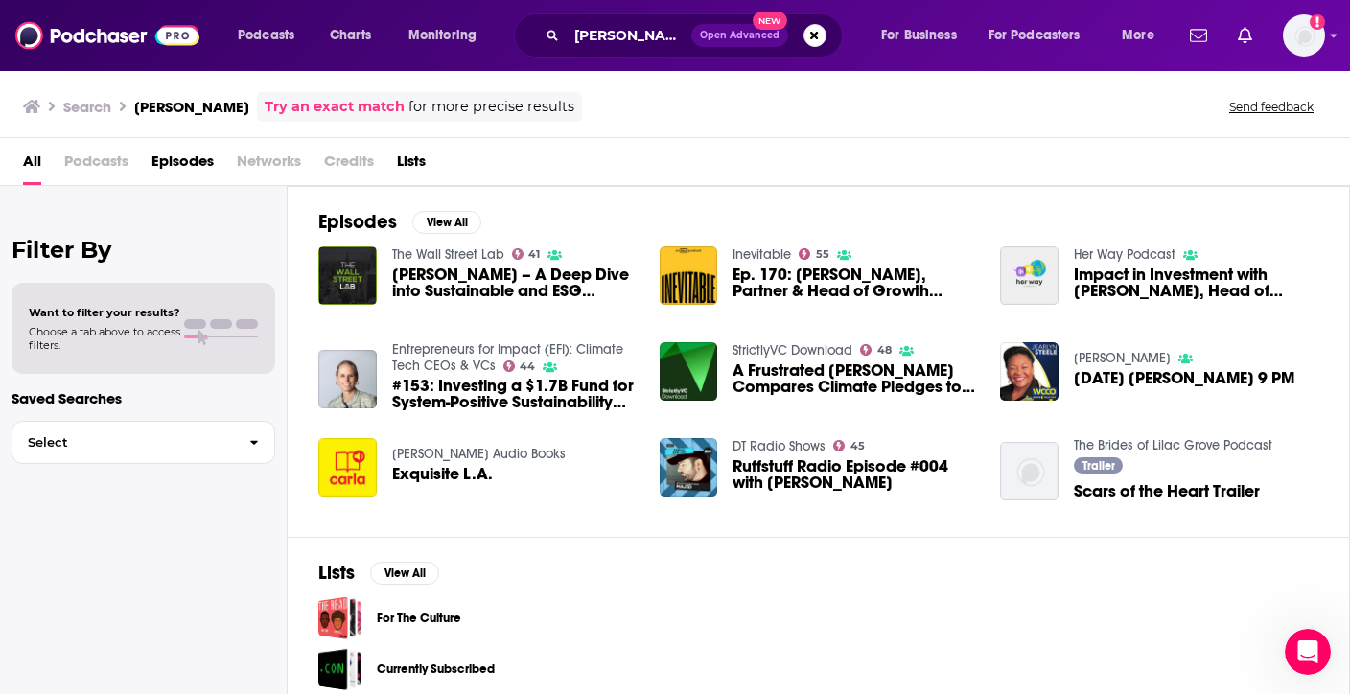
scroll to position [16, 0]
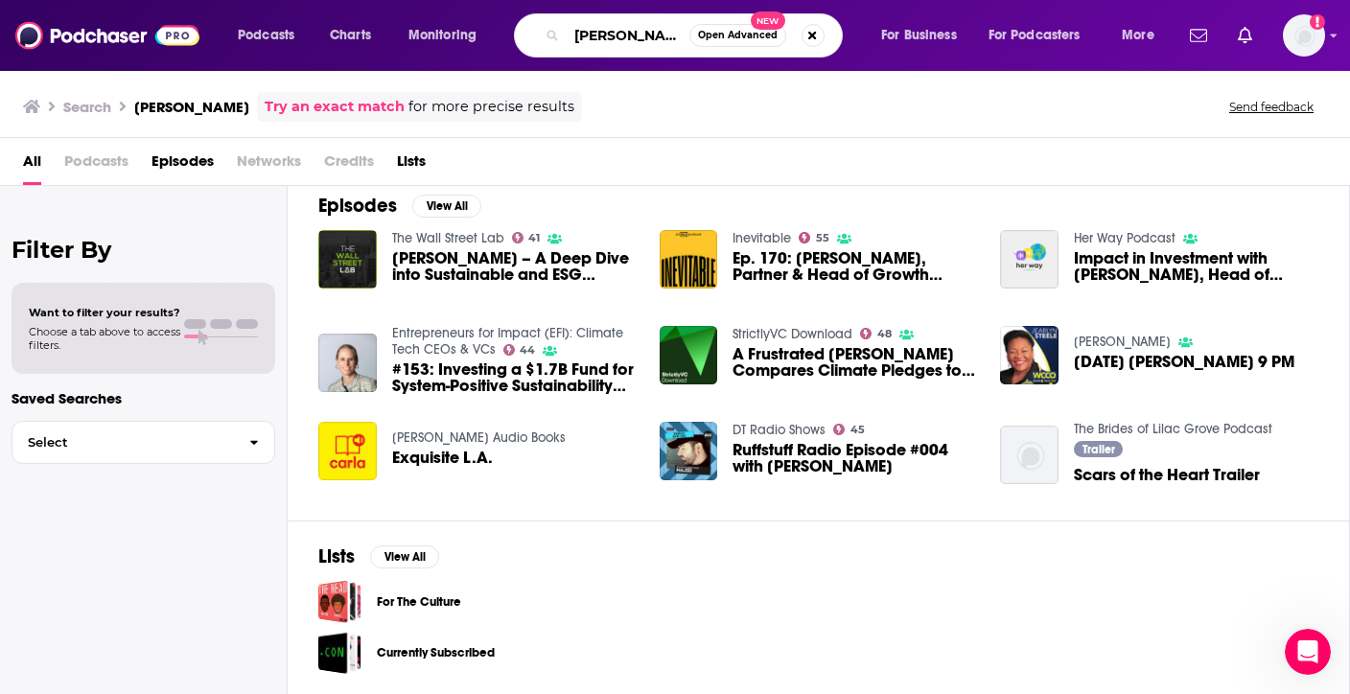
drag, startPoint x: 659, startPoint y: 40, endPoint x: 508, endPoint y: -24, distance: 163.6
click at [508, 0] on html "Podcasts Charts Monitoring [PERSON_NAME] Open Advanced New For Business For Pod…" at bounding box center [675, 347] width 1350 height 694
type input "[PERSON_NAME]"
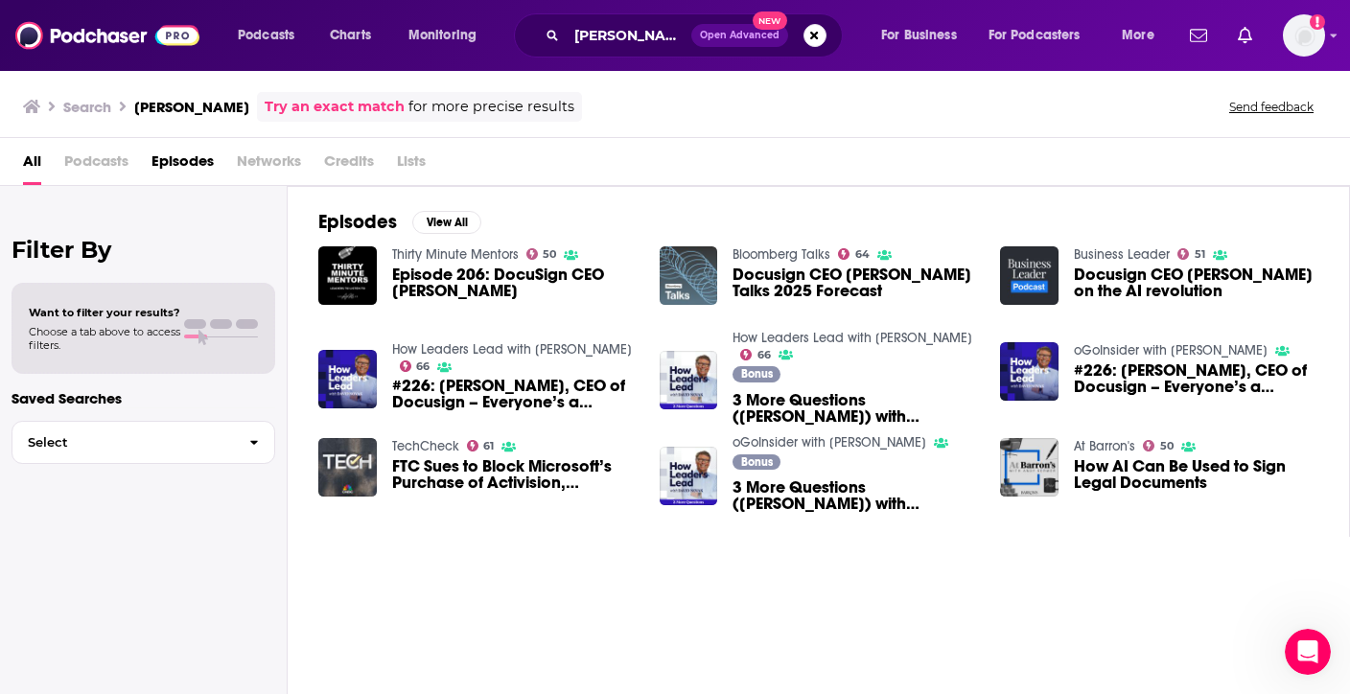
click at [684, 282] on img "Docusign CEO Allan Thygesen Talks 2025 Forecast" at bounding box center [689, 275] width 58 height 58
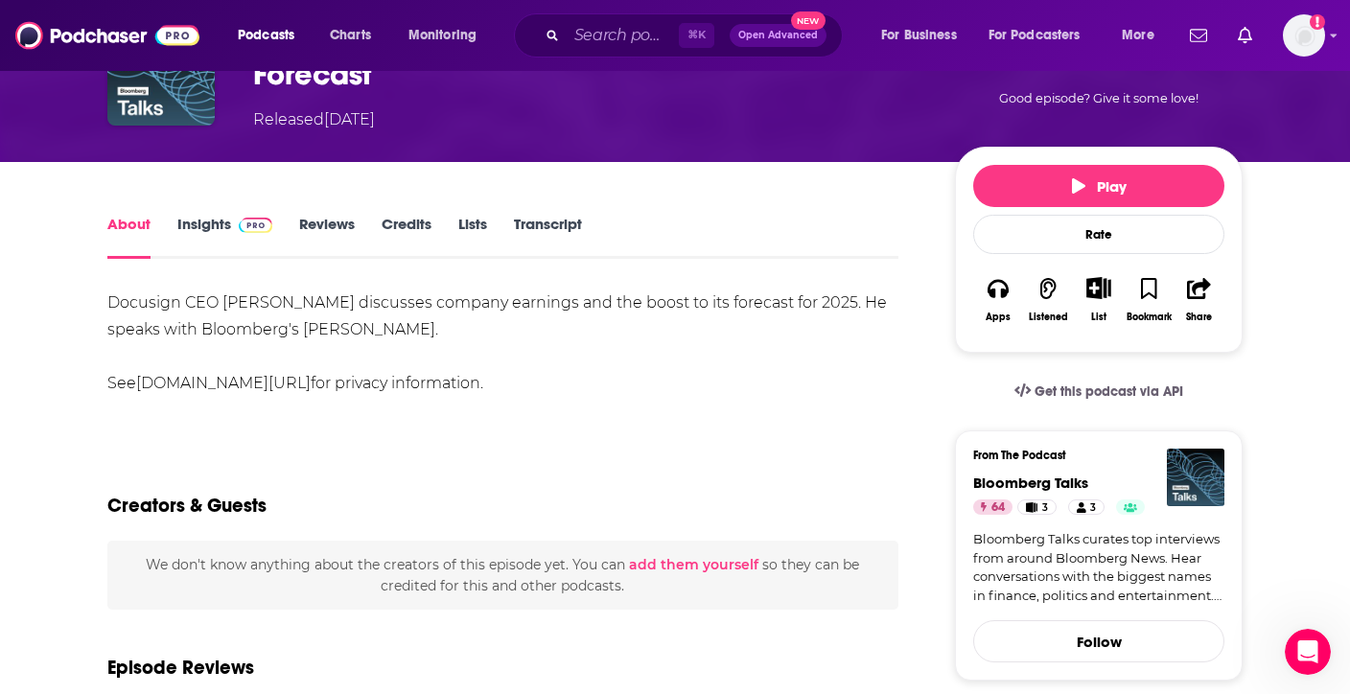
scroll to position [117, 0]
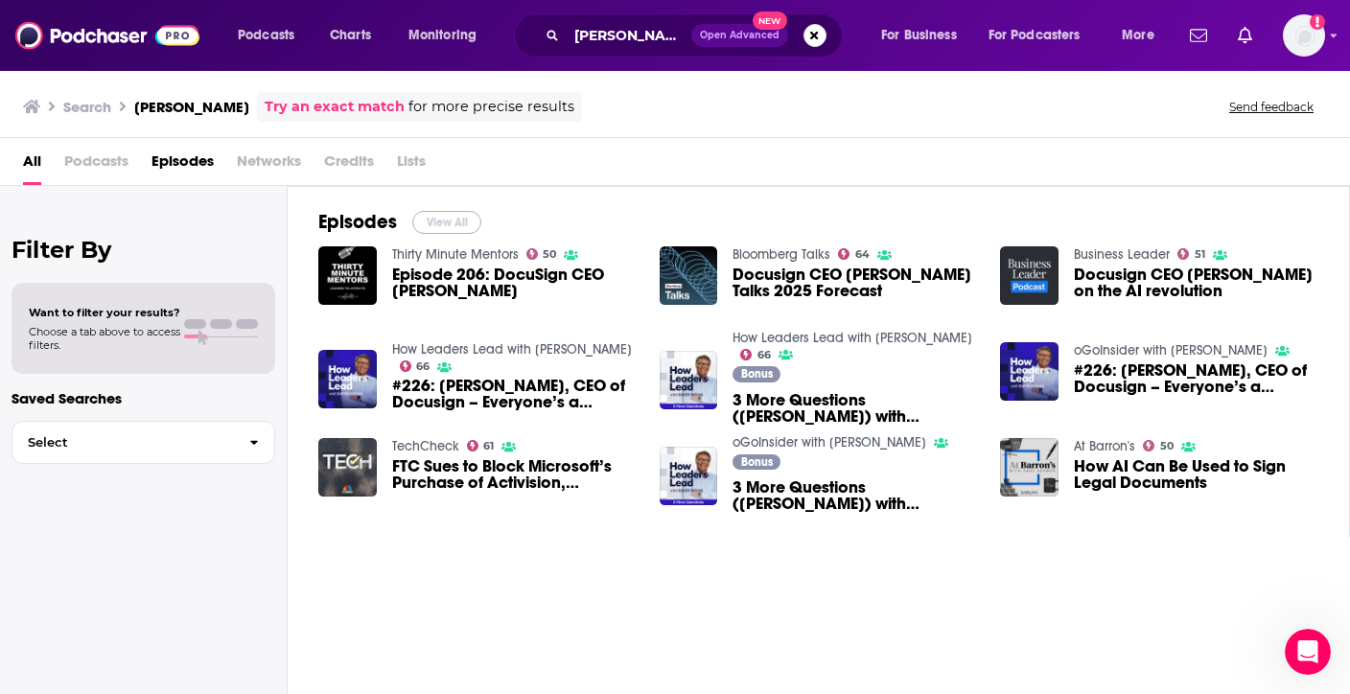
click at [453, 217] on button "View All" at bounding box center [446, 222] width 69 height 23
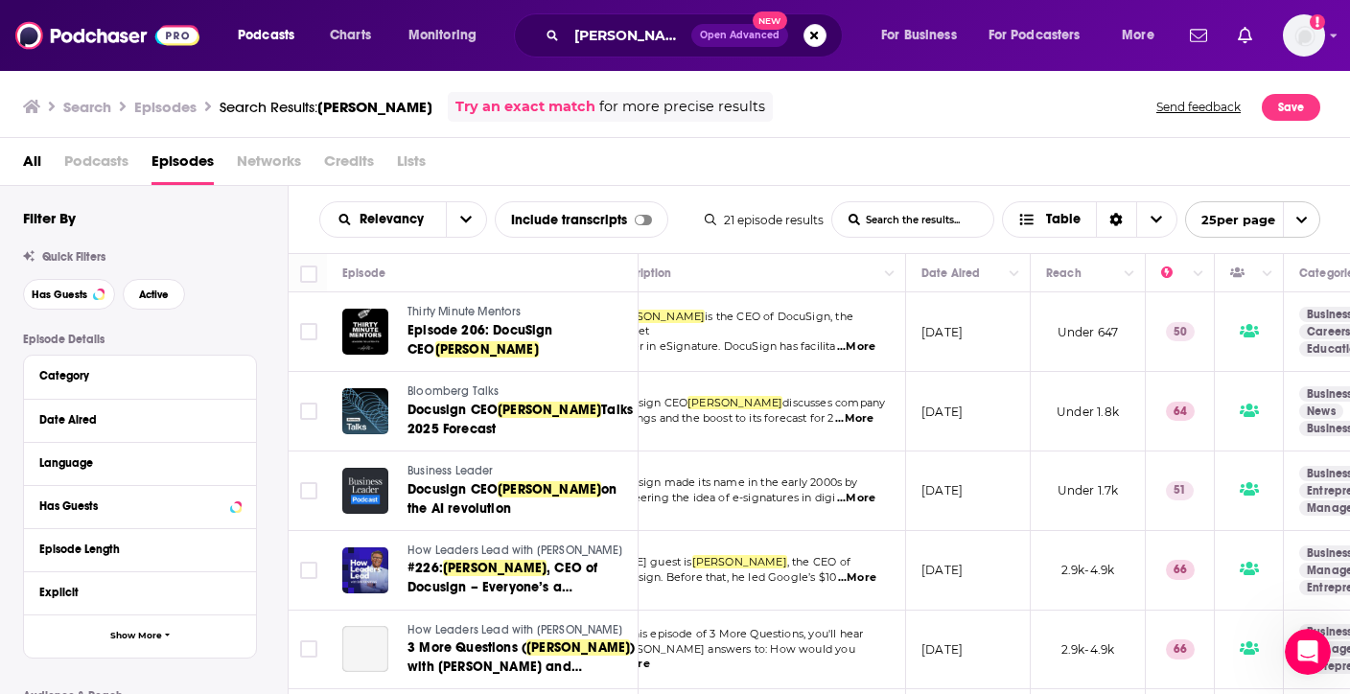
scroll to position [0, 44]
